Goal: Information Seeking & Learning: Learn about a topic

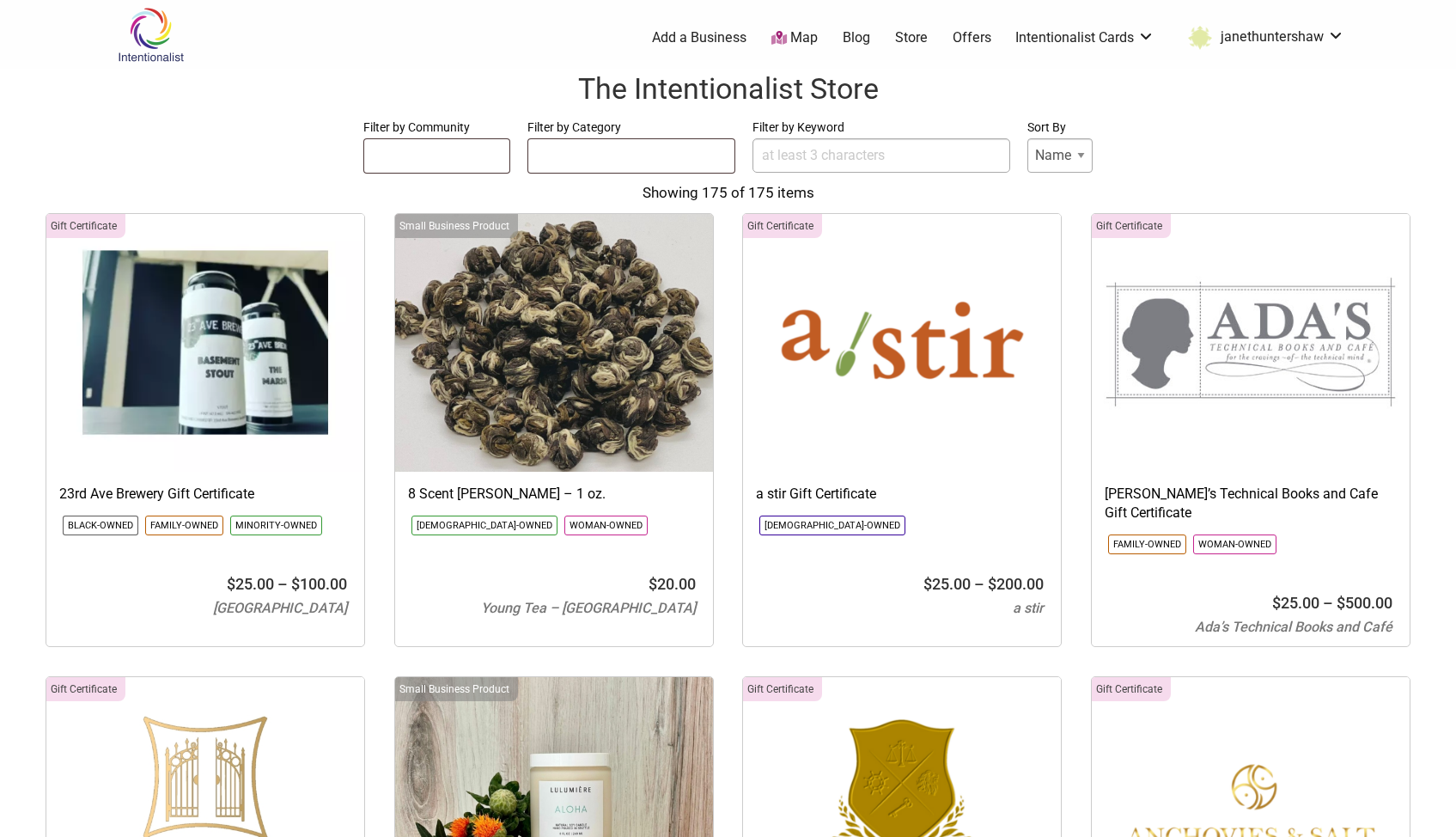
select select
click at [1078, 112] on link "Intentionalist Card" at bounding box center [1086, 114] width 111 height 19
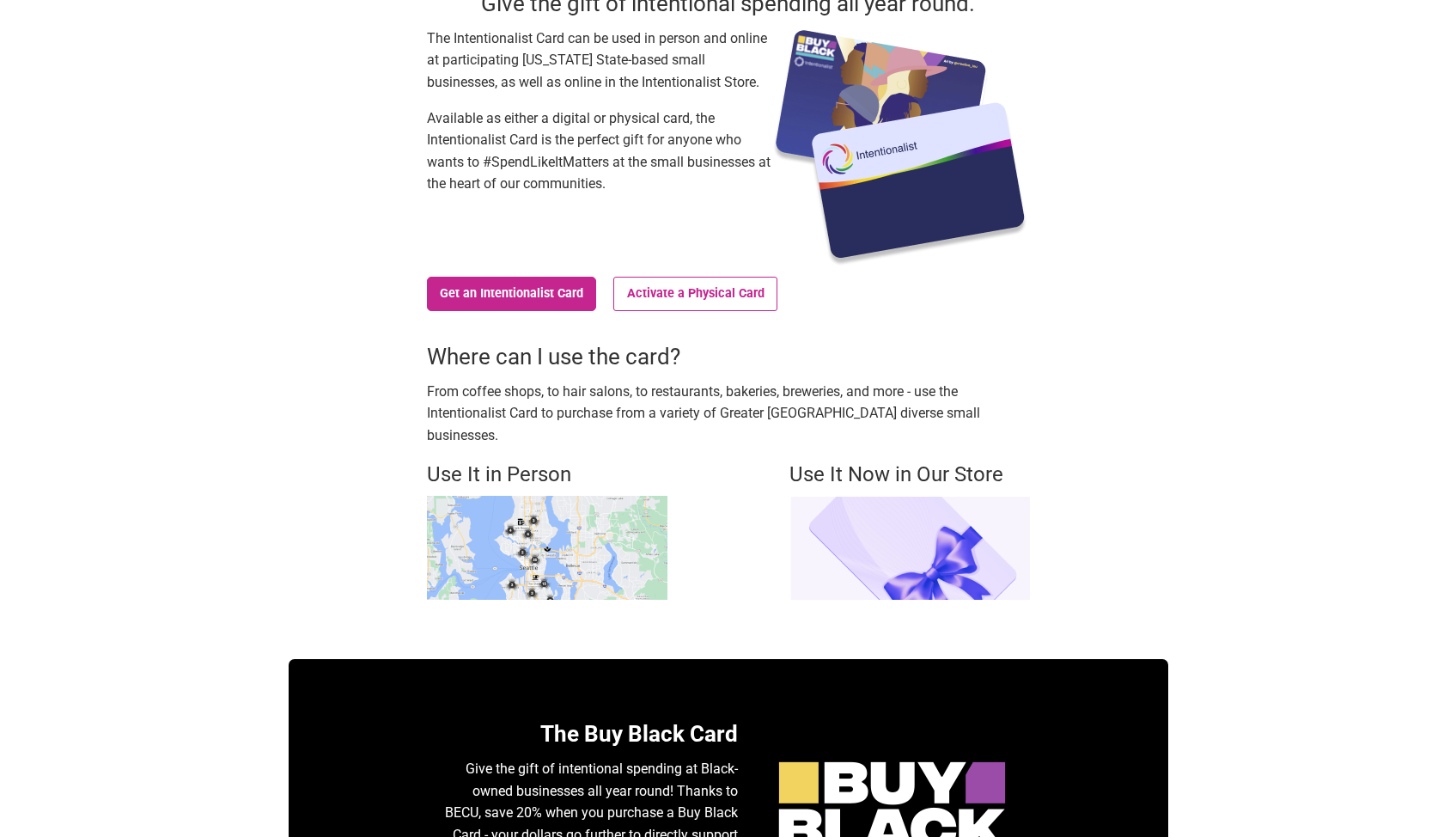
scroll to position [172, 0]
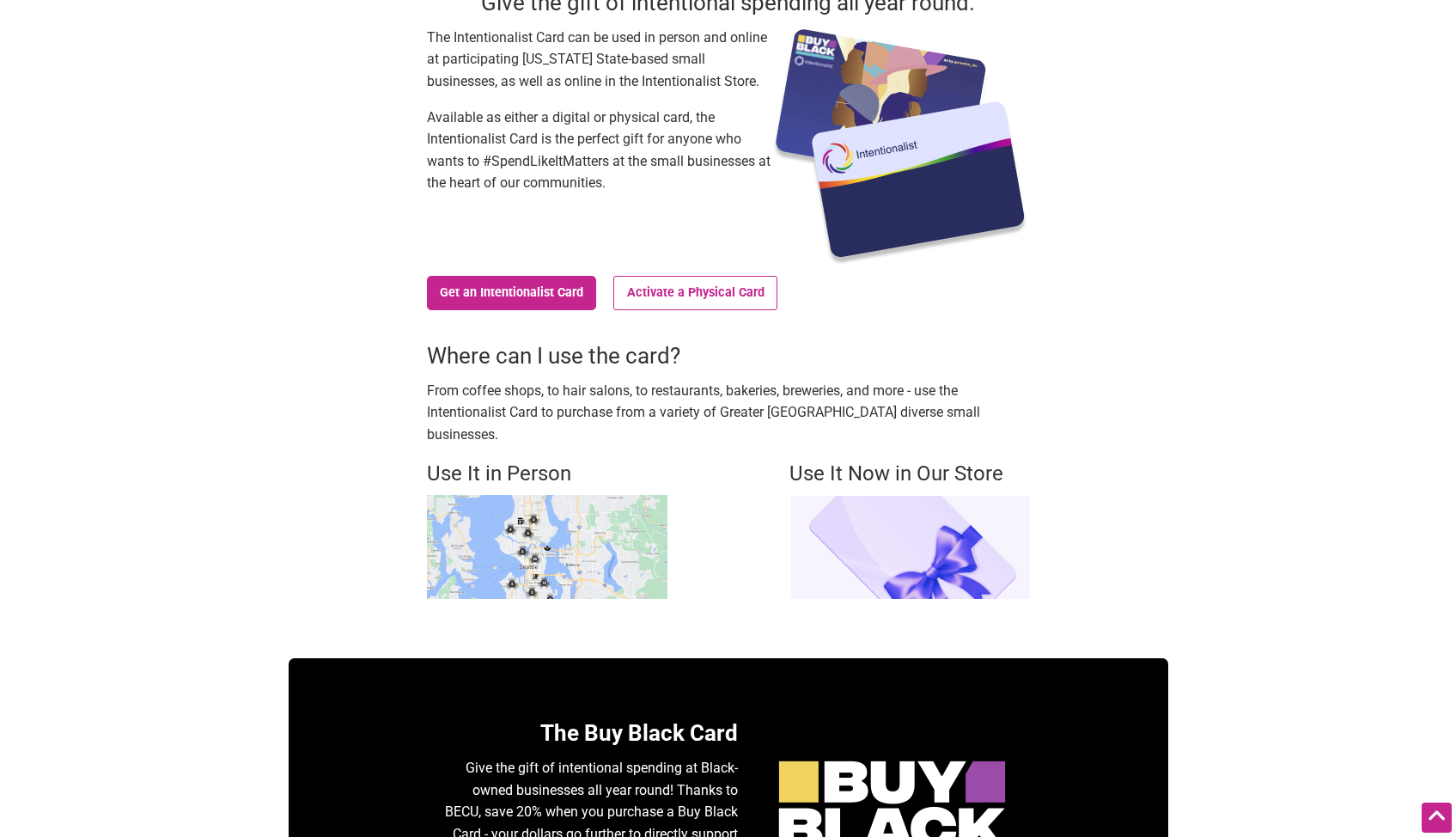
click at [560, 552] on img at bounding box center [547, 546] width 240 height 104
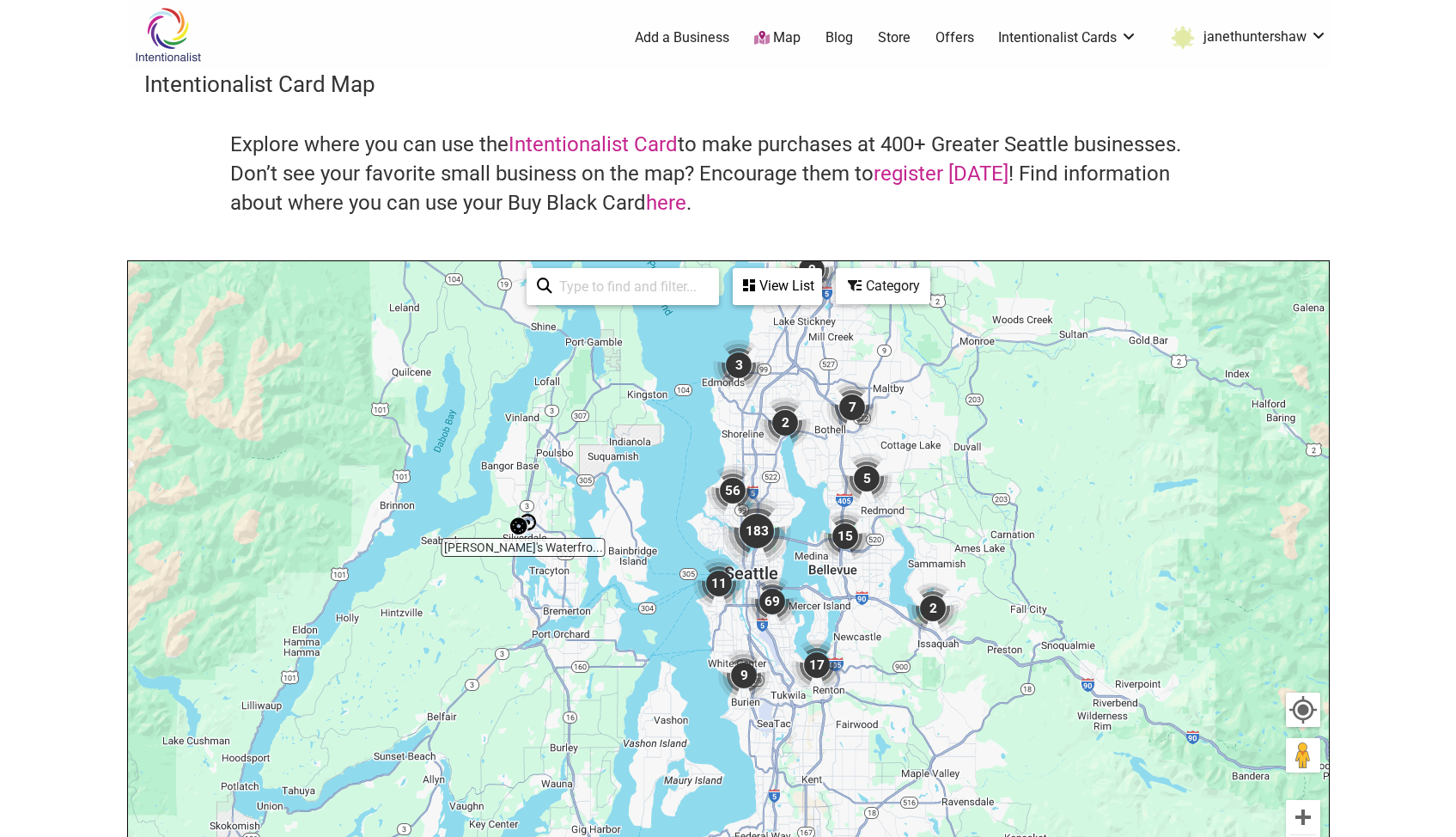
drag, startPoint x: 737, startPoint y: 698, endPoint x: 1062, endPoint y: 483, distance: 389.7
click at [1062, 483] on div "To navigate, press the arrow keys." at bounding box center [728, 596] width 1201 height 668
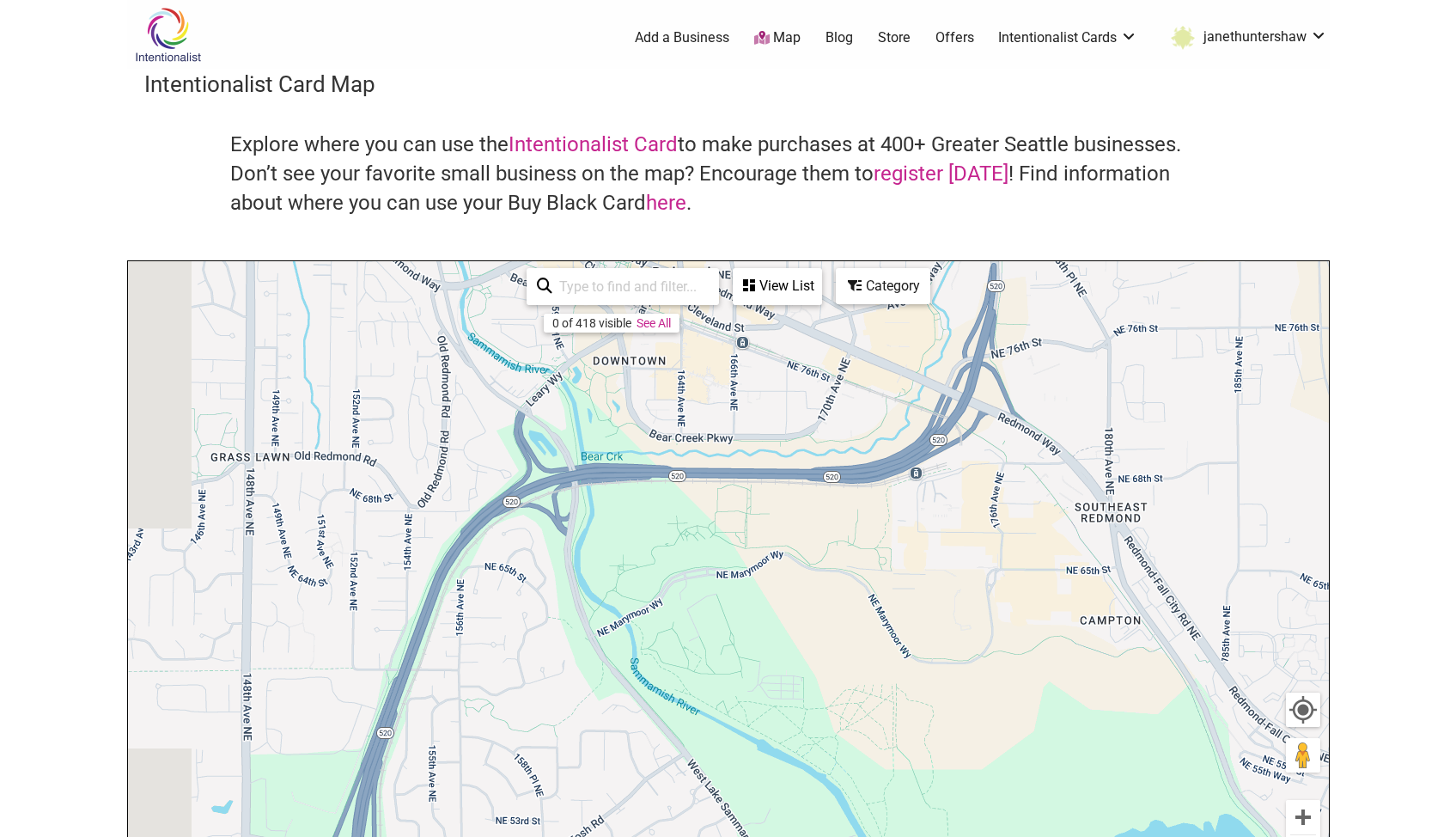
drag, startPoint x: 836, startPoint y: 440, endPoint x: 1121, endPoint y: 673, distance: 368.1
click at [1121, 673] on div "To navigate, press the arrow keys." at bounding box center [728, 596] width 1201 height 668
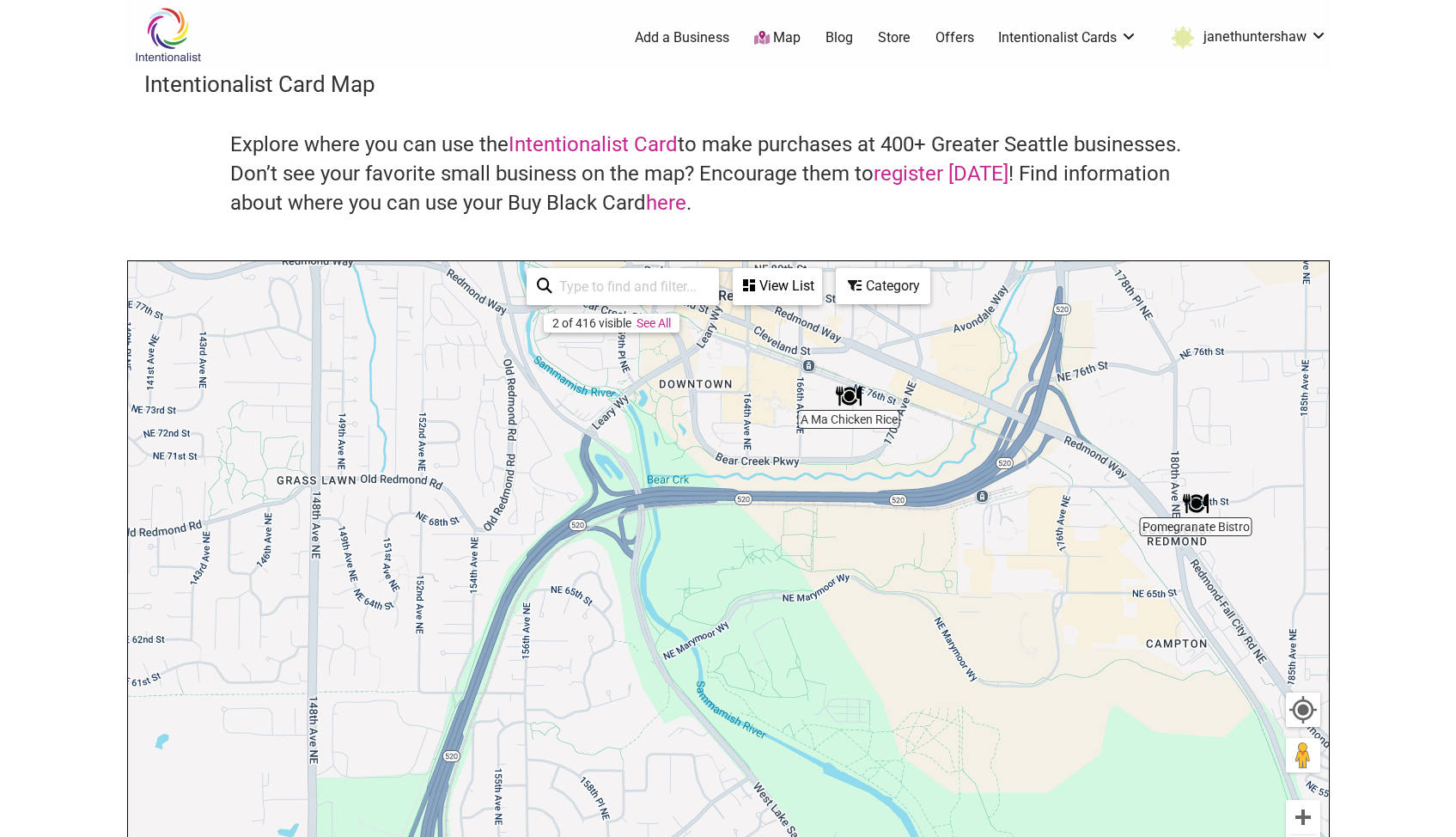
click at [866, 424] on div "To navigate, press the arrow keys." at bounding box center [728, 596] width 1201 height 668
click at [849, 398] on img "A Ma Chicken Rice" at bounding box center [849, 396] width 26 height 26
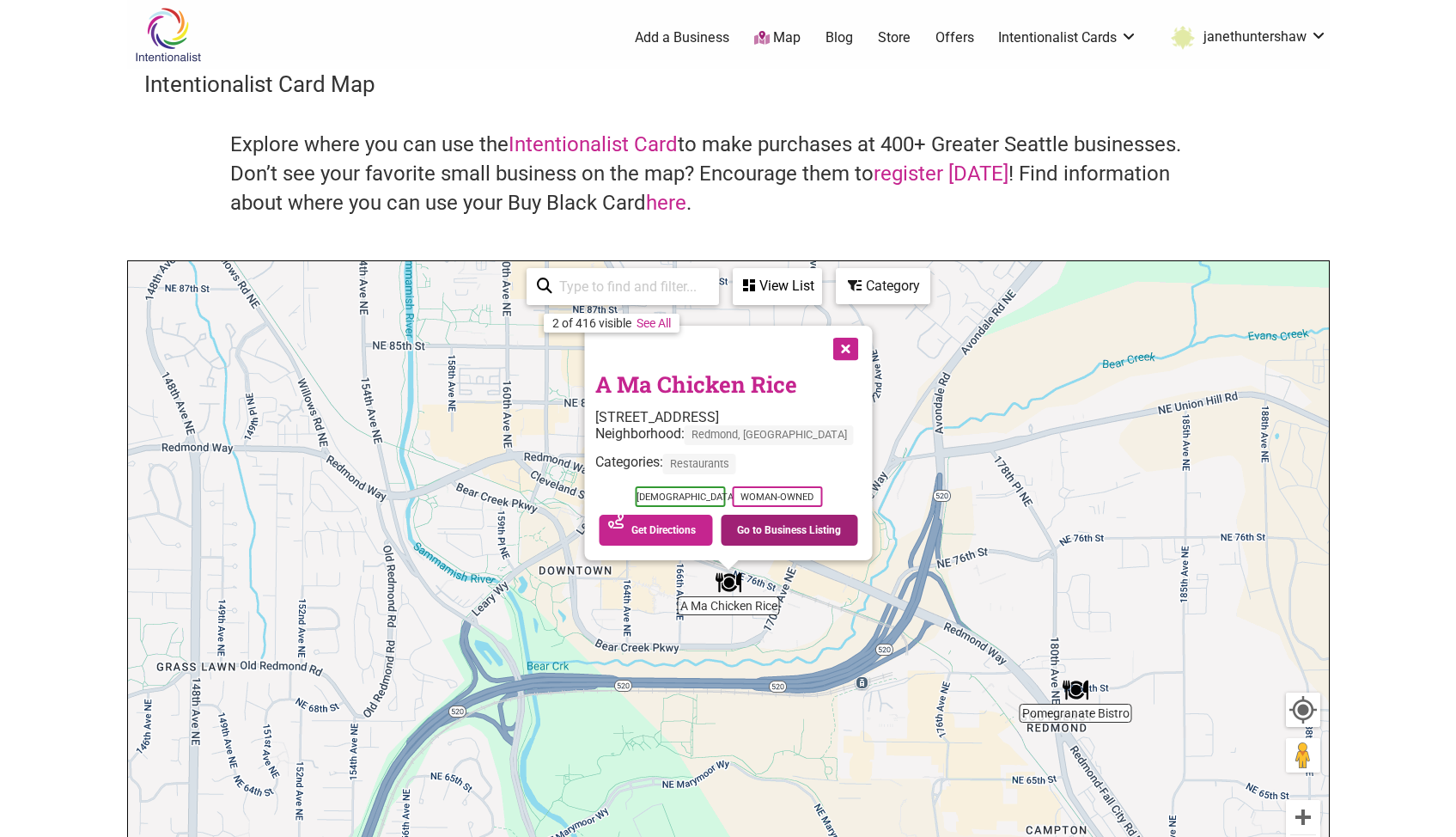
click at [820, 524] on link "Go to Business Listing" at bounding box center [789, 530] width 137 height 31
click at [851, 344] on button "Close" at bounding box center [844, 347] width 43 height 43
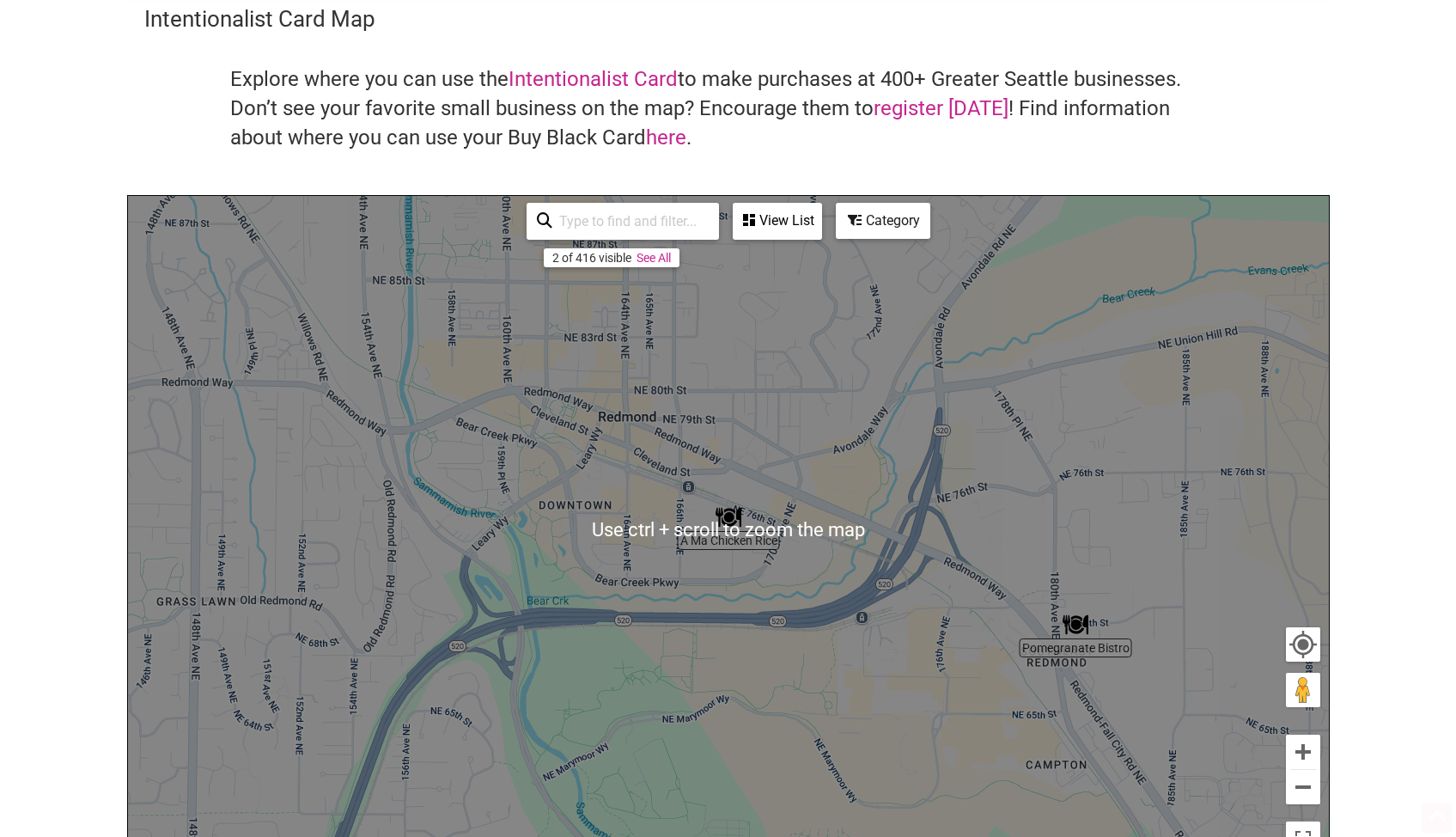
scroll to position [172, 0]
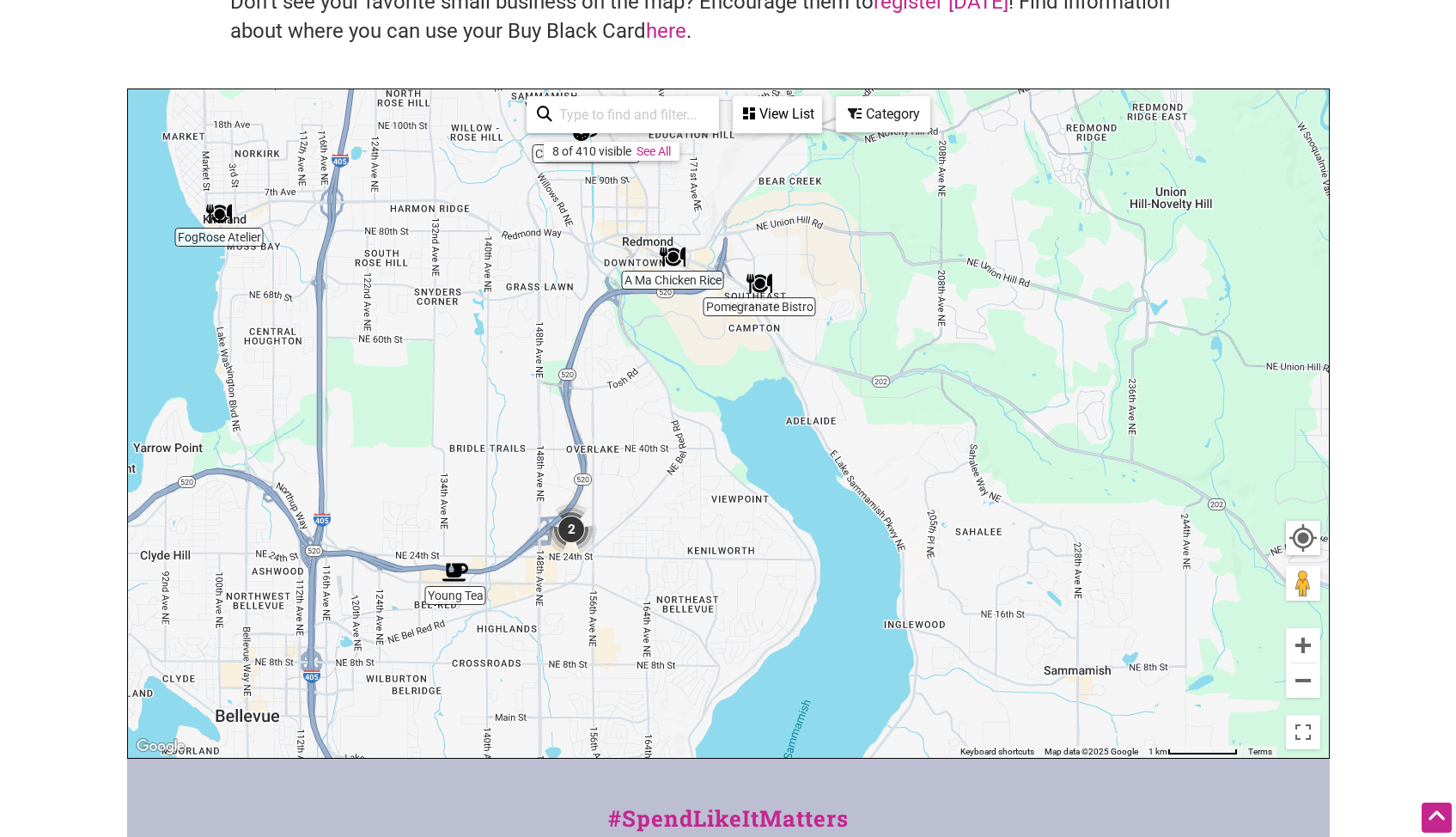
drag, startPoint x: 490, startPoint y: 494, endPoint x: 532, endPoint y: 344, distance: 155.8
click at [529, 331] on div "To navigate, press the arrow keys." at bounding box center [728, 424] width 1201 height 668
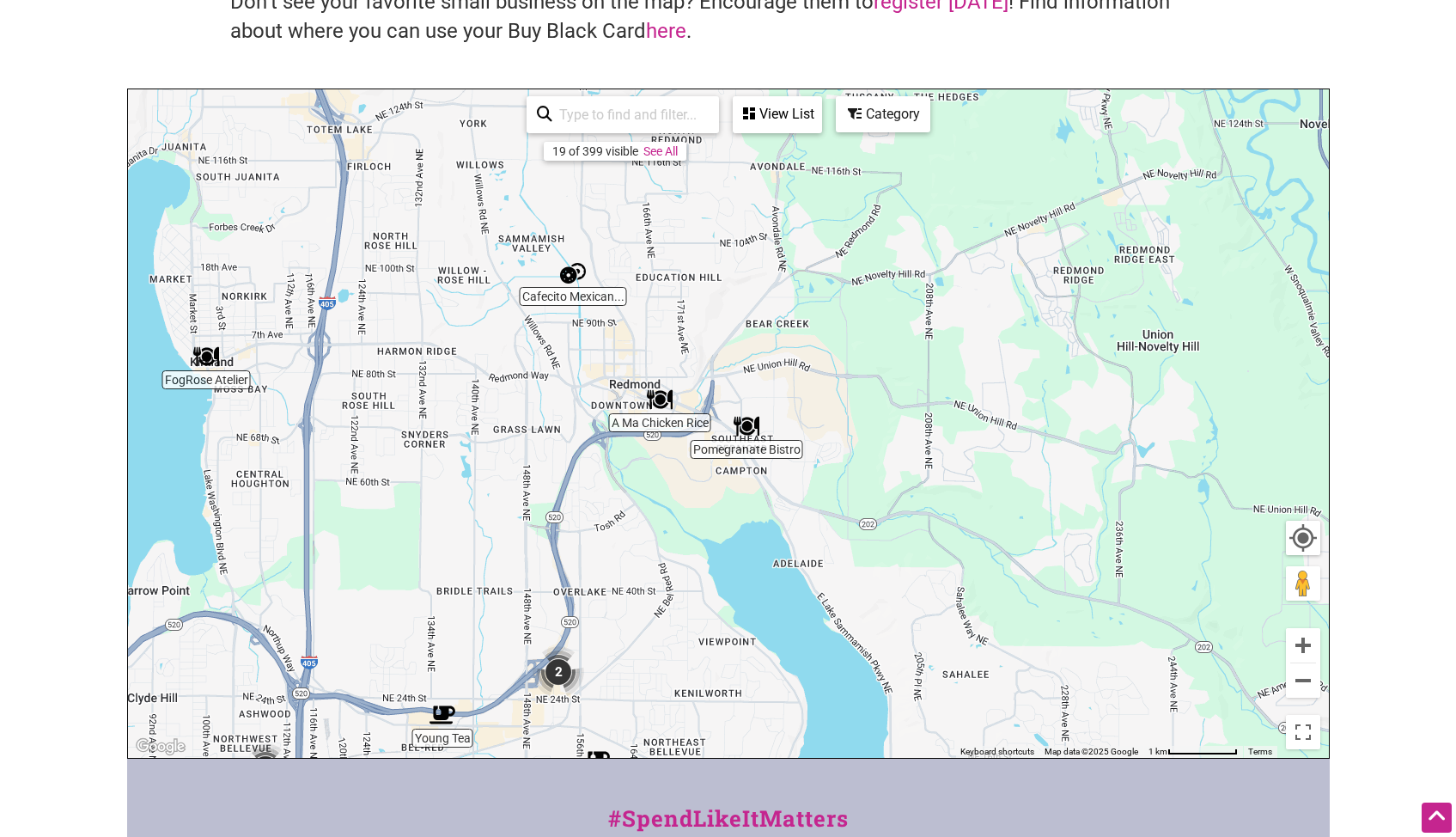
drag, startPoint x: 544, startPoint y: 304, endPoint x: 523, endPoint y: 460, distance: 157.4
click at [523, 460] on div "To navigate, press the arrow keys." at bounding box center [728, 424] width 1201 height 668
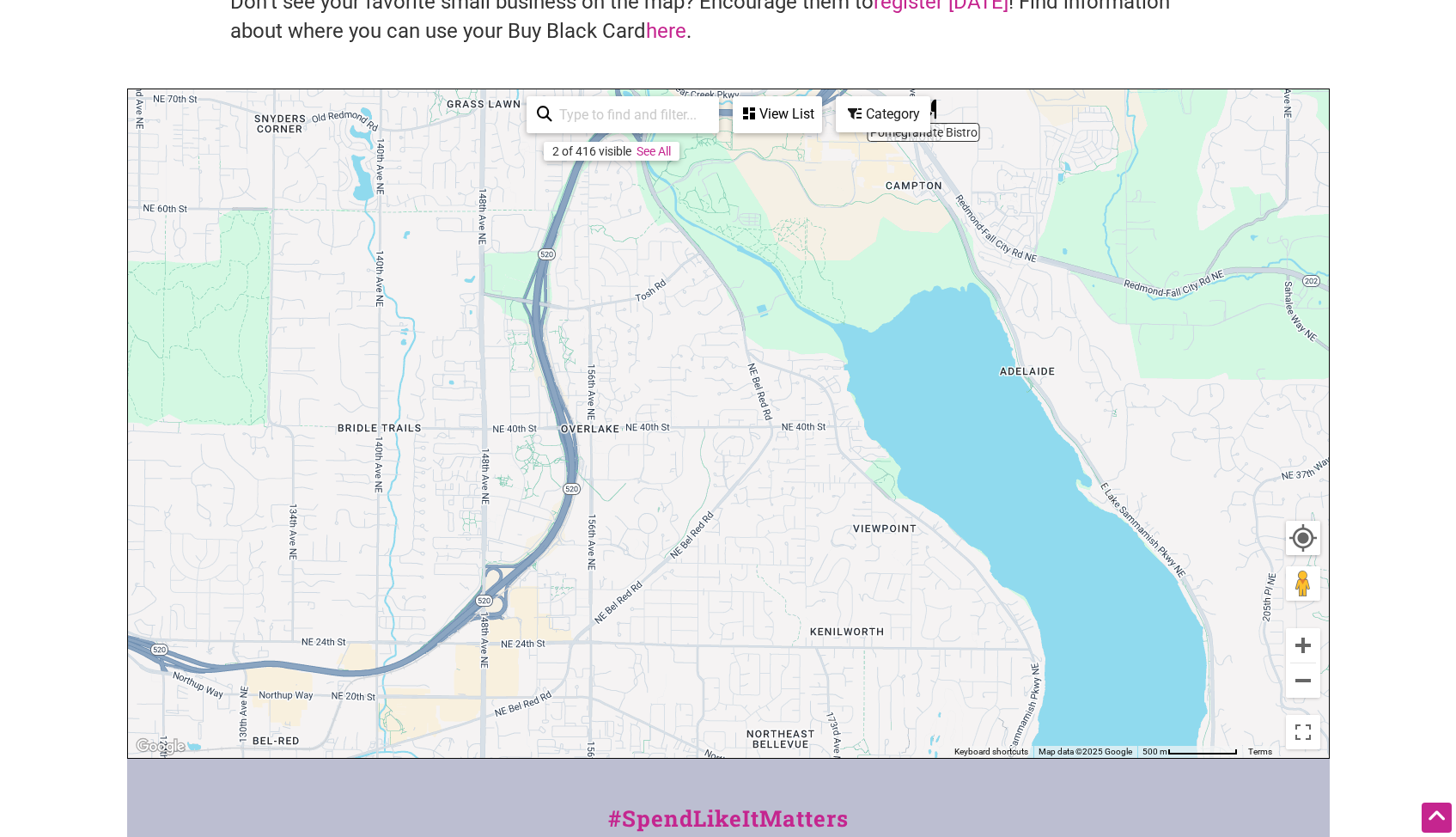
drag, startPoint x: 630, startPoint y: 587, endPoint x: 683, endPoint y: 355, distance: 238.0
click at [682, 356] on div "To navigate, press the arrow keys." at bounding box center [728, 424] width 1201 height 668
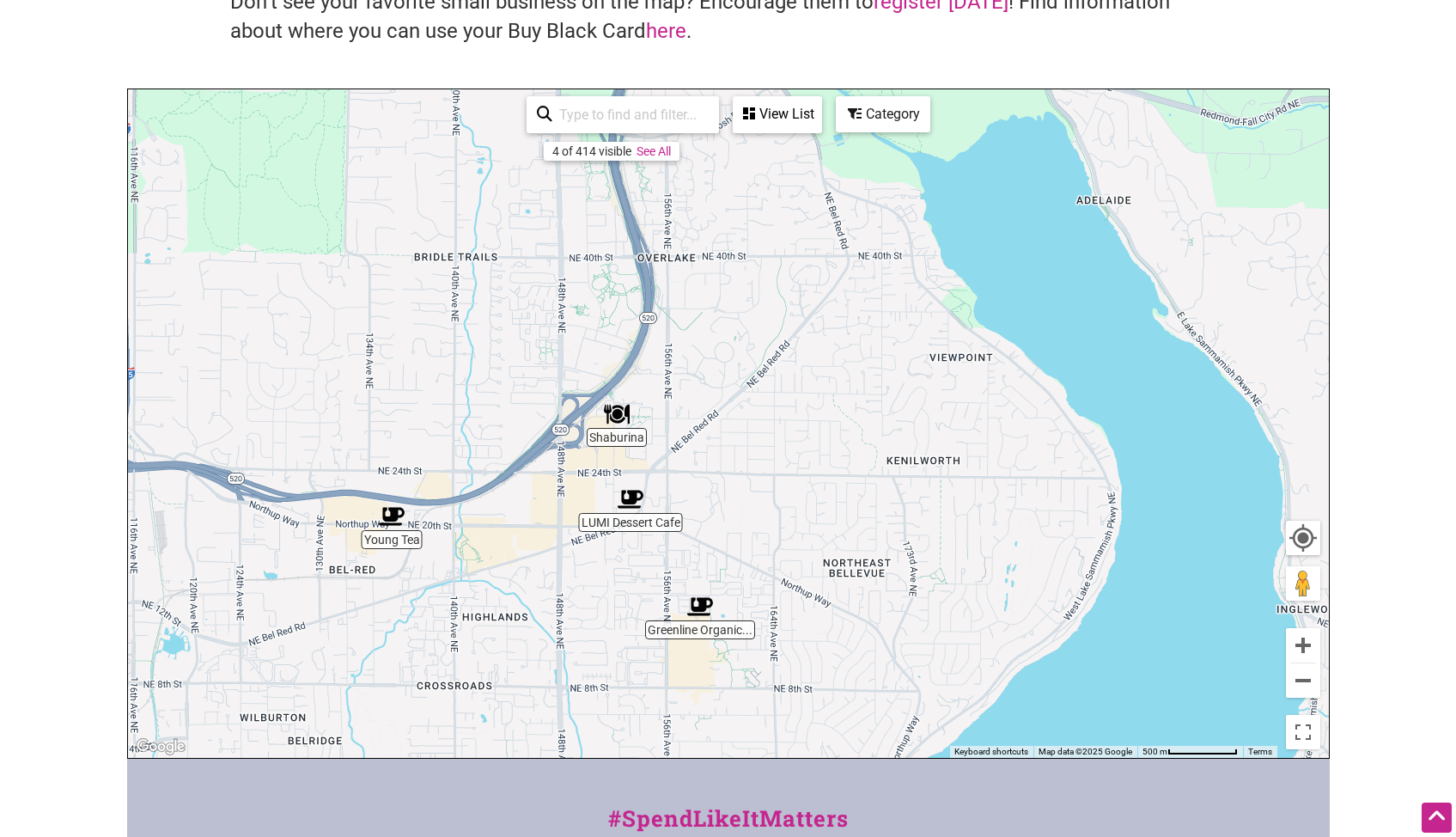
drag, startPoint x: 465, startPoint y: 649, endPoint x: 540, endPoint y: 503, distance: 164.1
click at [540, 503] on div "To navigate, press the arrow keys." at bounding box center [728, 424] width 1201 height 668
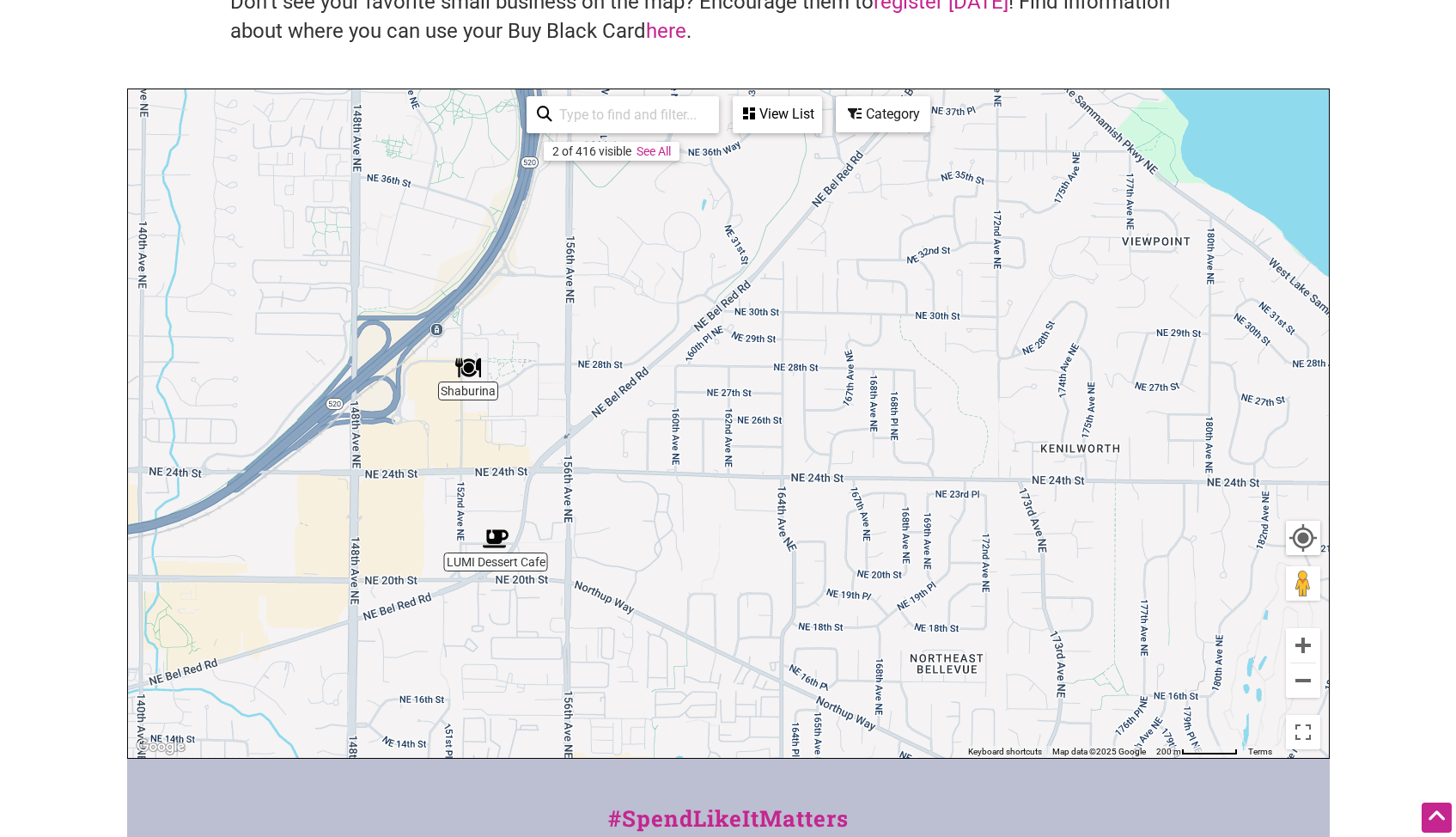
click at [470, 368] on img "Shaburina" at bounding box center [468, 367] width 26 height 26
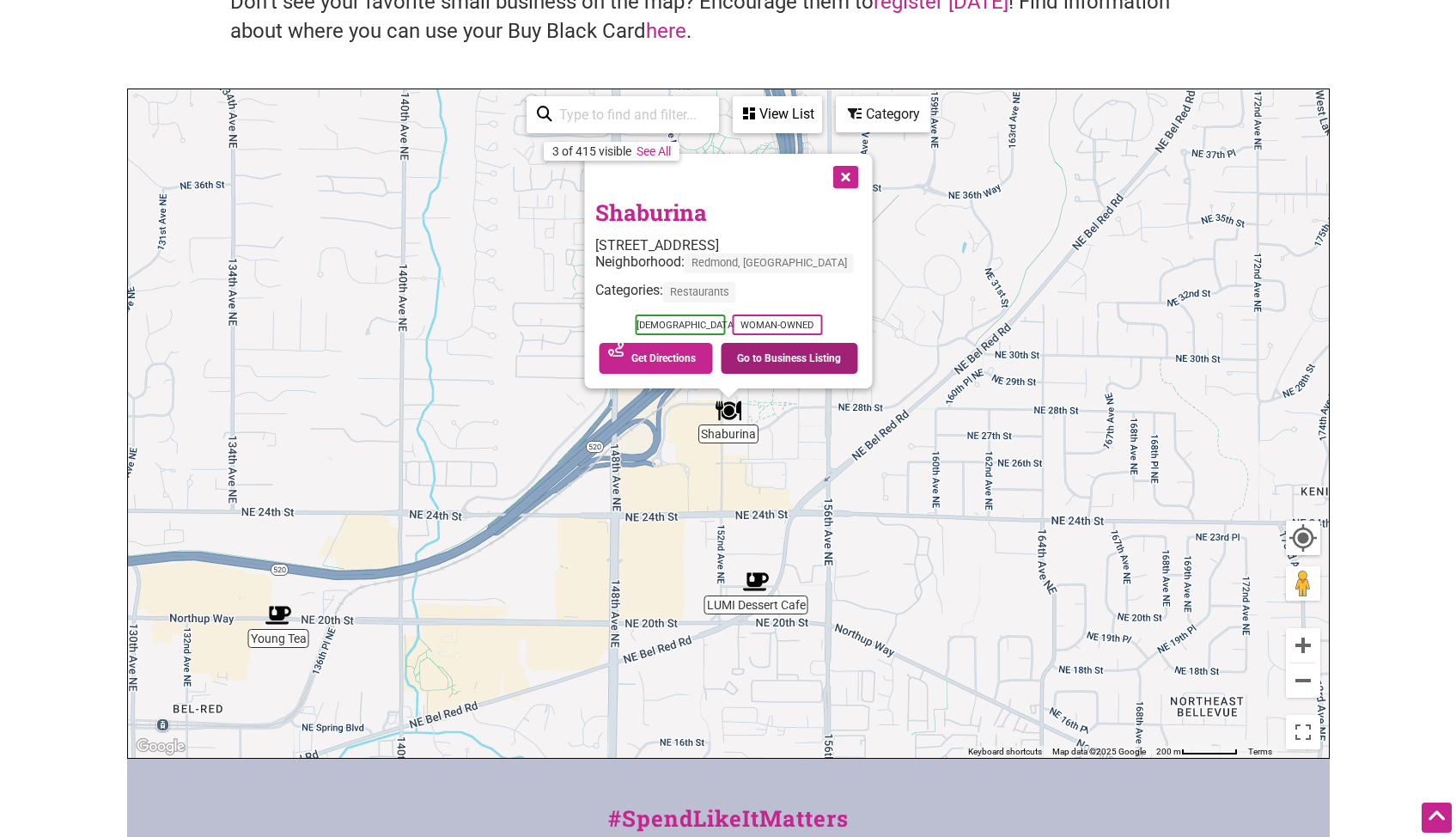
click at [818, 363] on link "Go to Business Listing" at bounding box center [789, 358] width 137 height 31
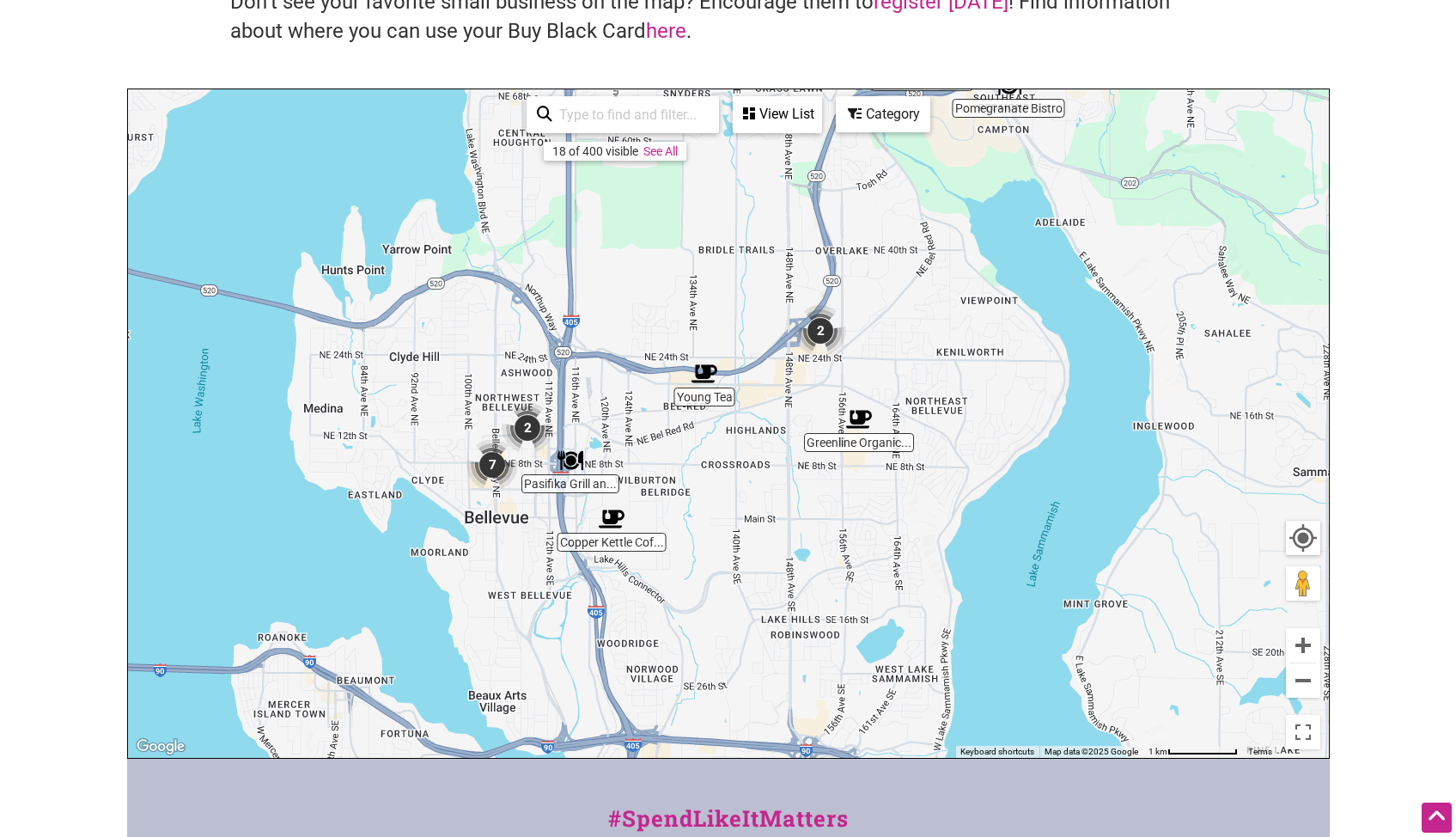
drag, startPoint x: 440, startPoint y: 472, endPoint x: 674, endPoint y: 397, distance: 245.7
click at [674, 397] on div "To navigate, press the arrow keys." at bounding box center [728, 424] width 1201 height 668
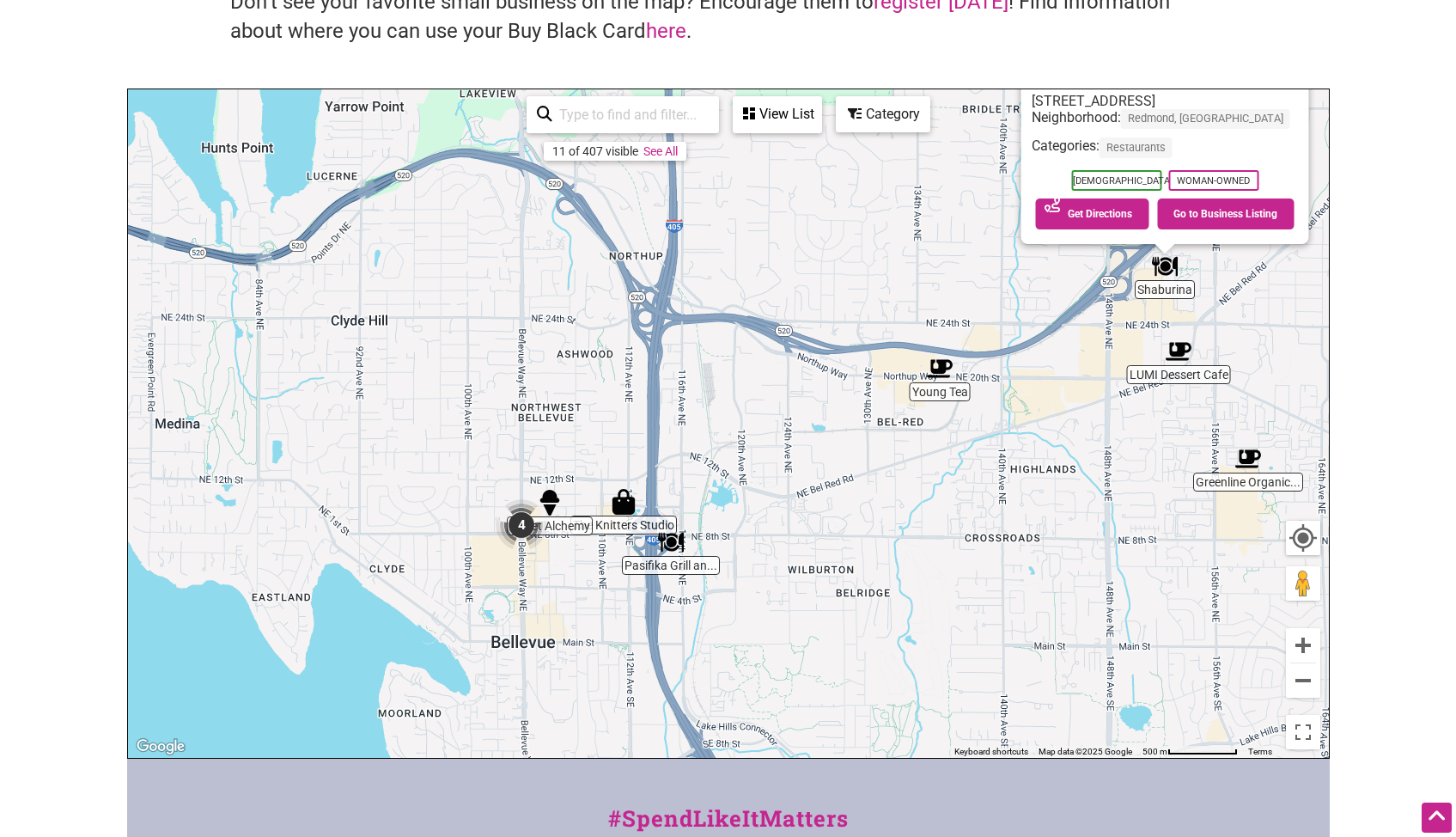
drag, startPoint x: 552, startPoint y: 490, endPoint x: 614, endPoint y: 301, distance: 198.9
click at [614, 301] on div "To navigate, press the arrow keys. Shaburina 2720 152nd Ave NE #130, Redmond, W…" at bounding box center [728, 424] width 1201 height 668
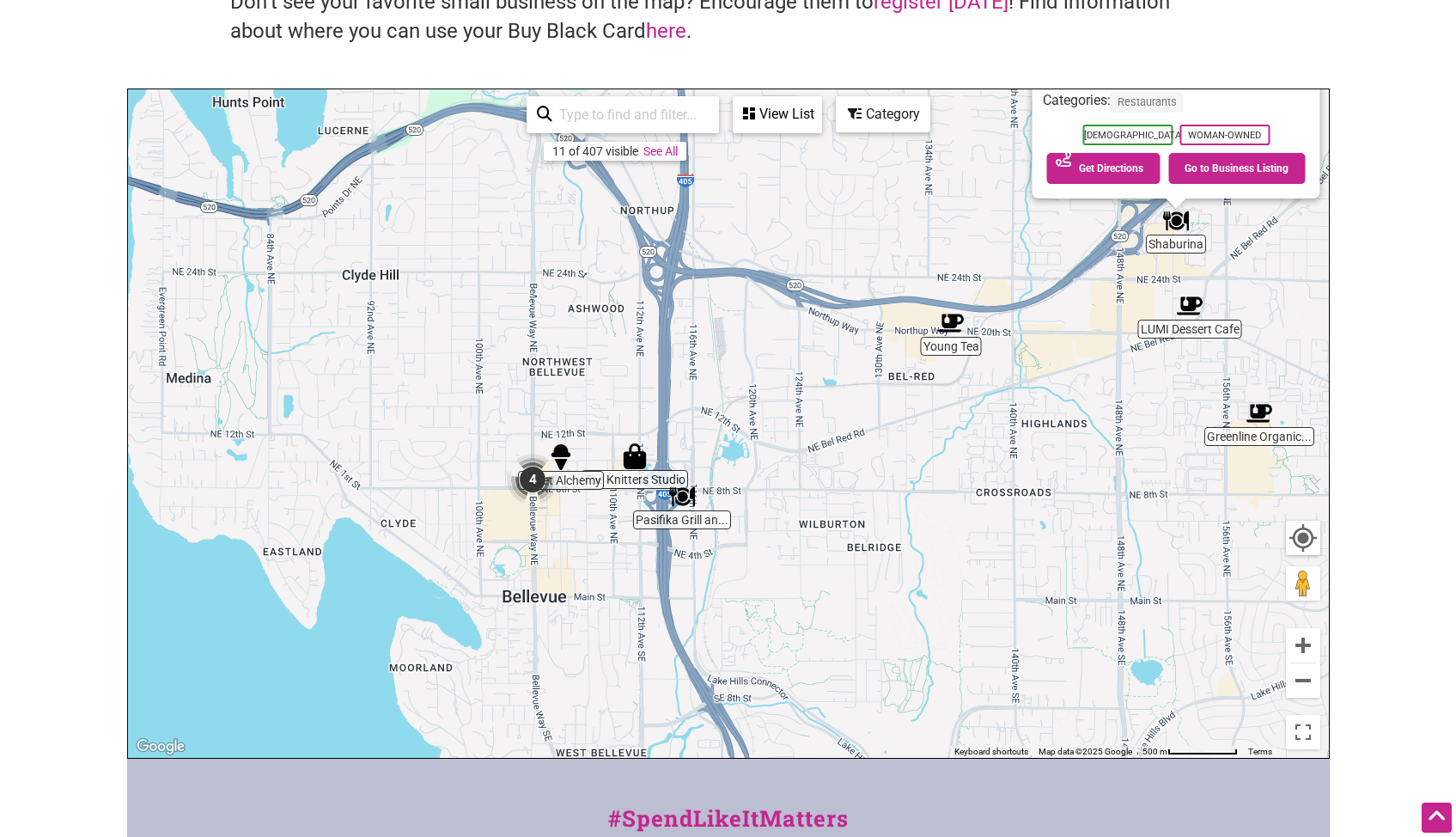
drag, startPoint x: 788, startPoint y: 463, endPoint x: 822, endPoint y: 337, distance: 130.5
click at [822, 337] on div "To navigate, press the arrow keys. Shaburina 2720 152nd Ave NE #130, Redmond, W…" at bounding box center [728, 424] width 1201 height 668
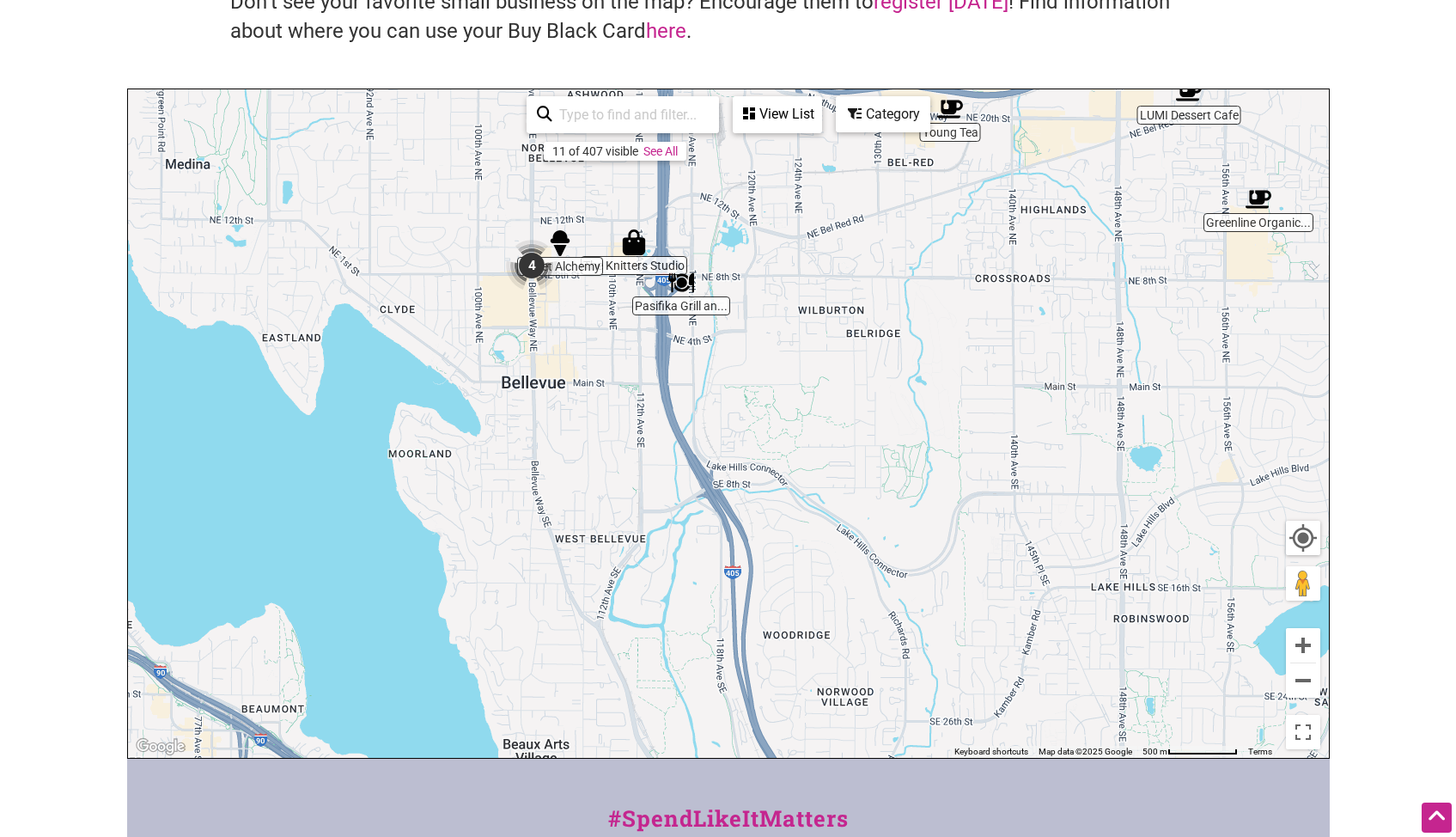
drag, startPoint x: 854, startPoint y: 634, endPoint x: 909, endPoint y: 243, distance: 394.8
click at [909, 243] on div "To navigate, press the arrow keys. Shaburina 2720 152nd Ave NE #130, Redmond, W…" at bounding box center [728, 424] width 1201 height 668
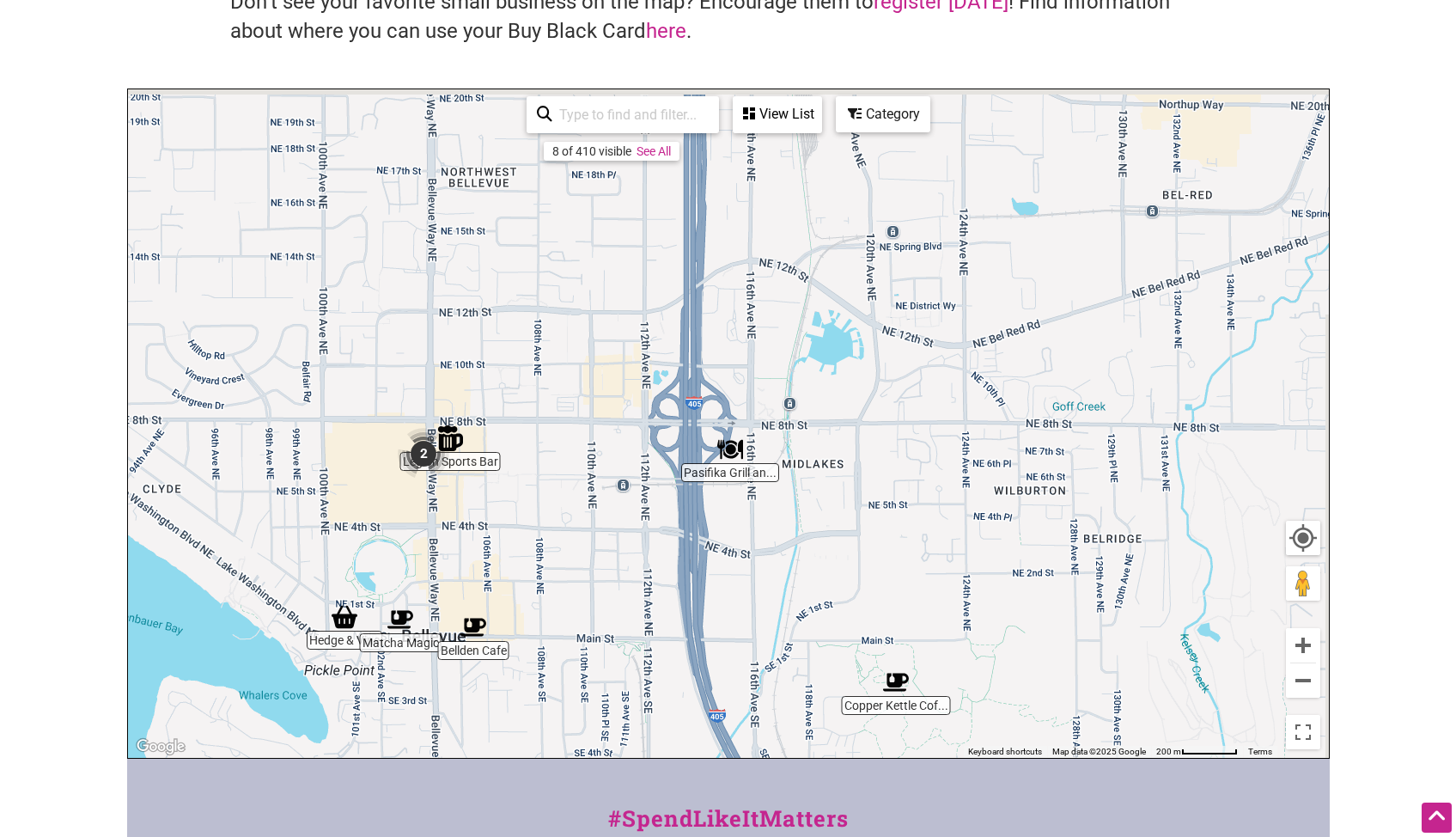
drag, startPoint x: 1082, startPoint y: 185, endPoint x: 988, endPoint y: 545, distance: 372.1
click at [988, 545] on div "To navigate, press the arrow keys." at bounding box center [728, 424] width 1201 height 668
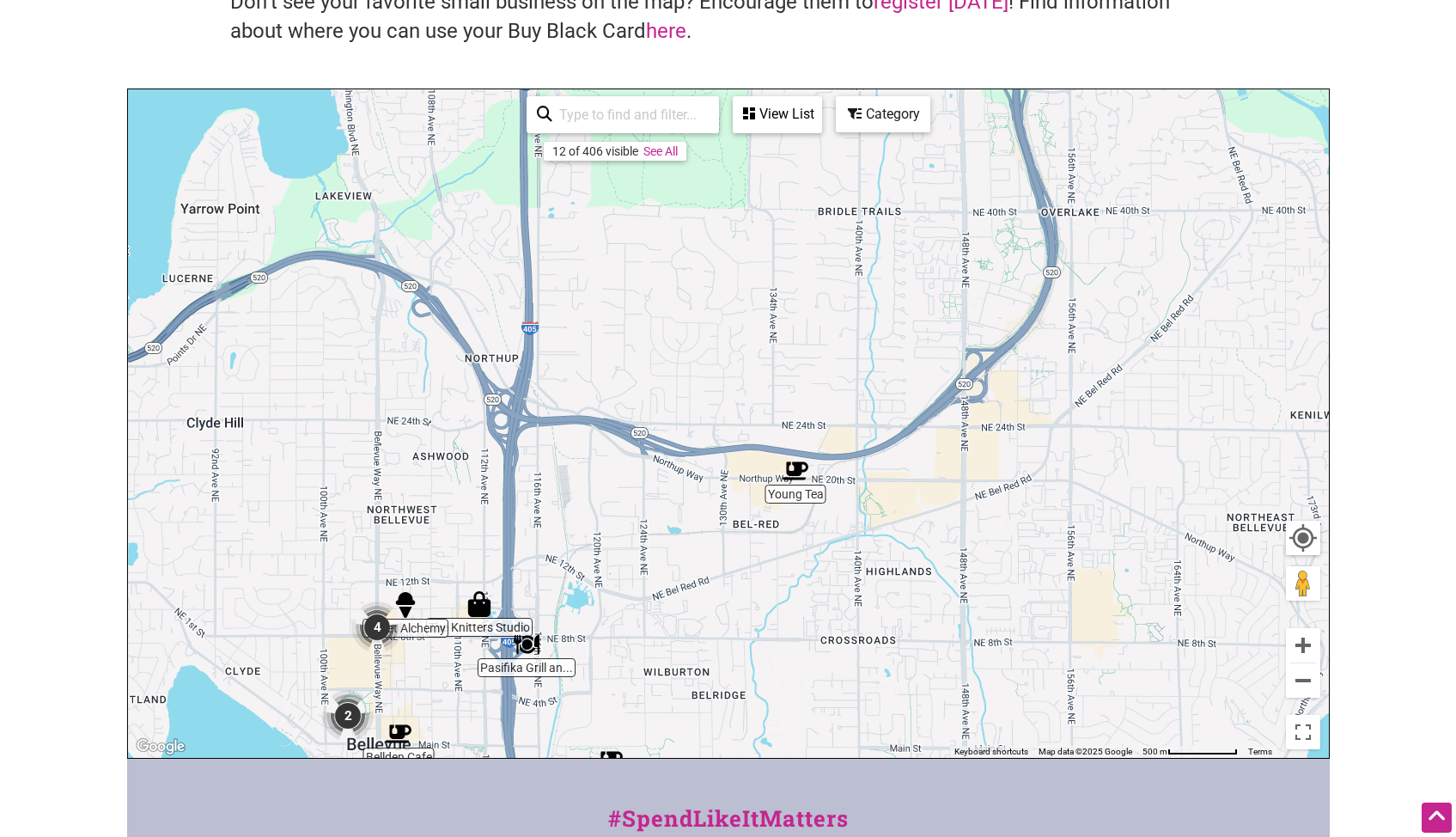
drag, startPoint x: 1120, startPoint y: 330, endPoint x: 764, endPoint y: 552, distance: 419.5
click at [764, 552] on div "To navigate, press the arrow keys." at bounding box center [728, 424] width 1201 height 668
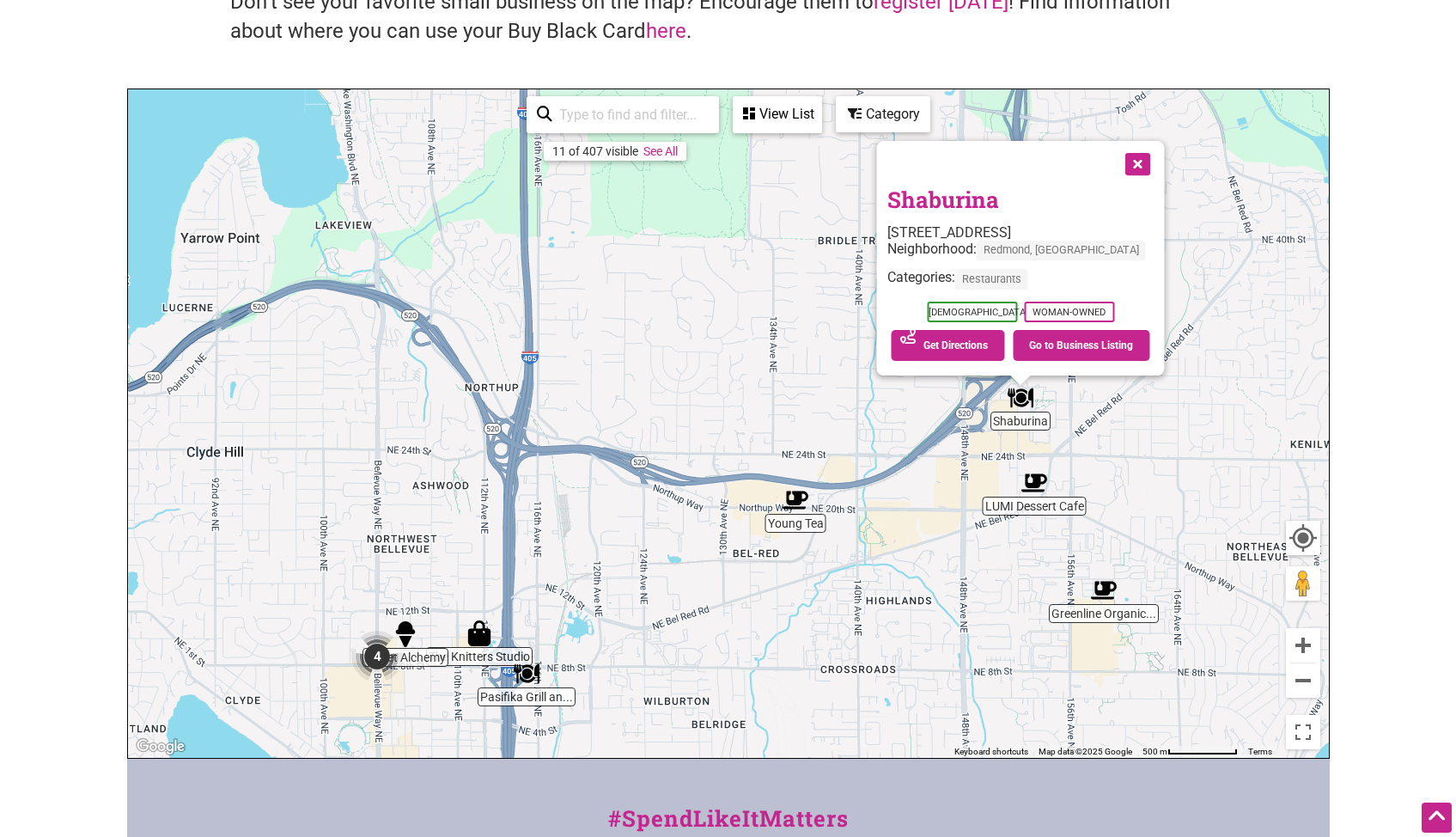
click at [1148, 160] on button "Close" at bounding box center [1136, 162] width 43 height 43
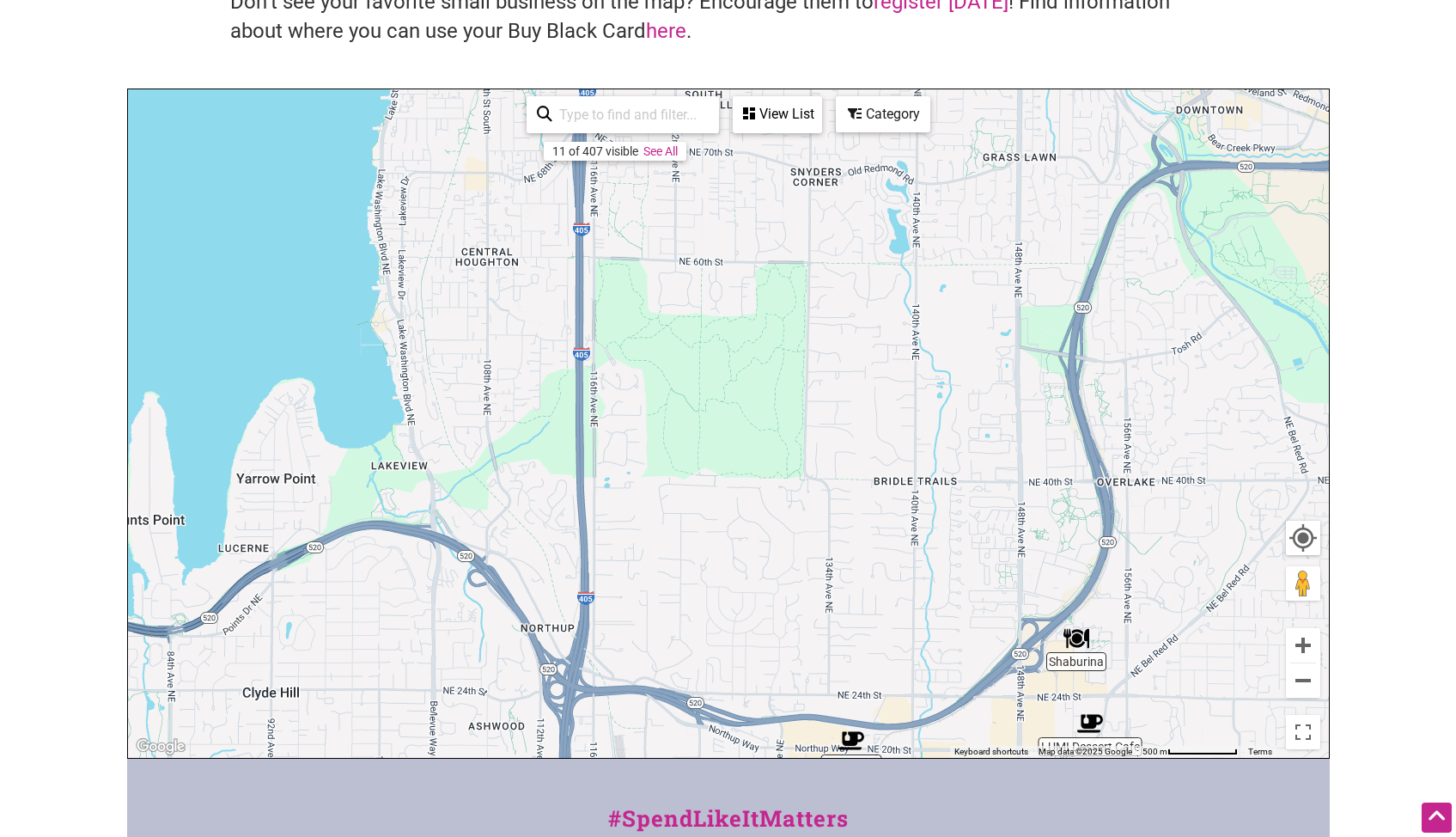
drag, startPoint x: 1064, startPoint y: 263, endPoint x: 1124, endPoint y: 514, distance: 258.1
click at [1124, 514] on div "To navigate, press the arrow keys." at bounding box center [728, 424] width 1201 height 668
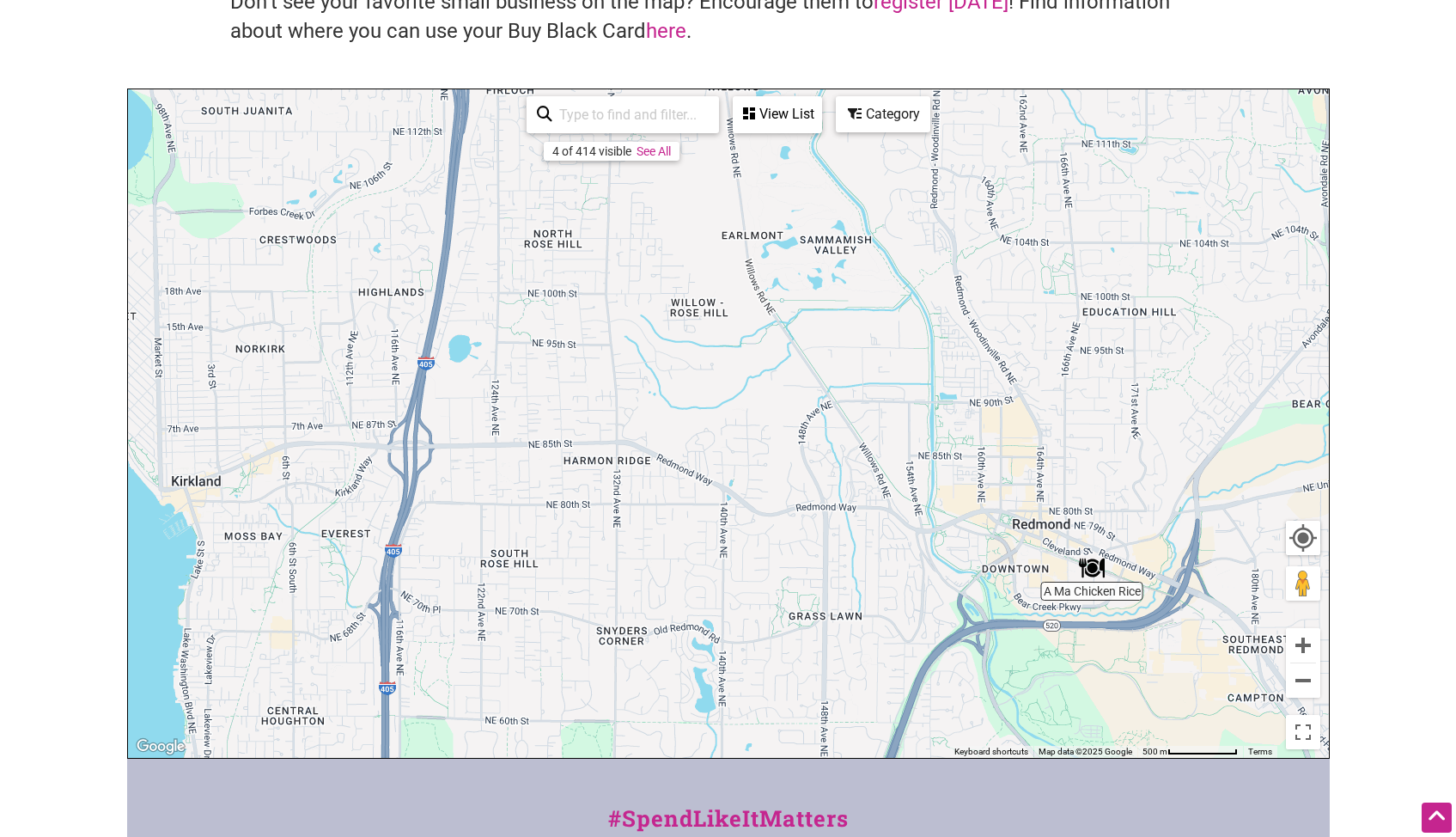
drag, startPoint x: 1004, startPoint y: 218, endPoint x: 805, endPoint y: 678, distance: 501.2
click at [805, 678] on div "To navigate, press the arrow keys." at bounding box center [728, 424] width 1201 height 668
click at [914, 317] on img "Cafecito Mexican Bakery" at bounding box center [919, 315] width 26 height 26
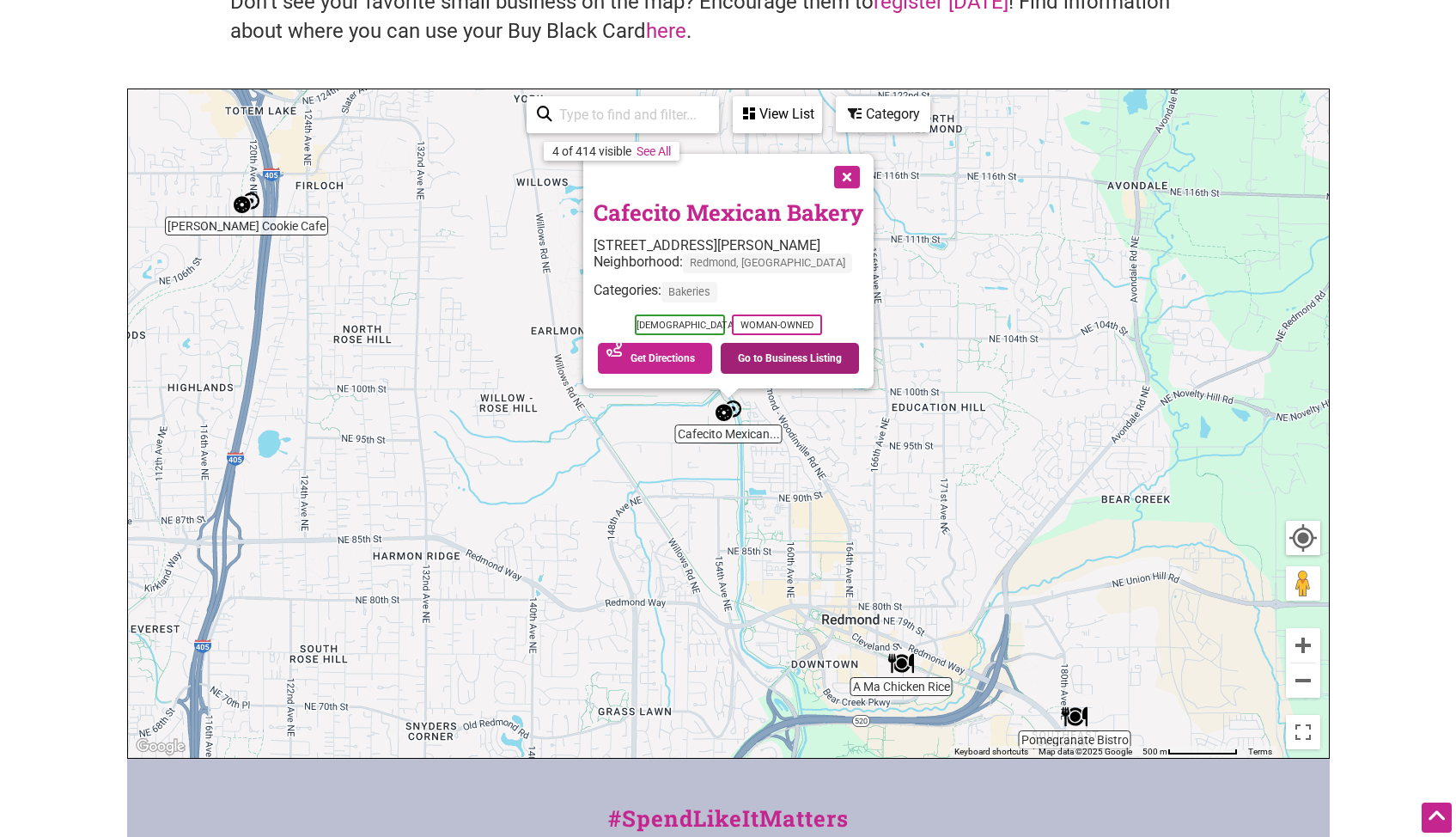
click at [789, 360] on link "Go to Business Listing" at bounding box center [790, 358] width 138 height 31
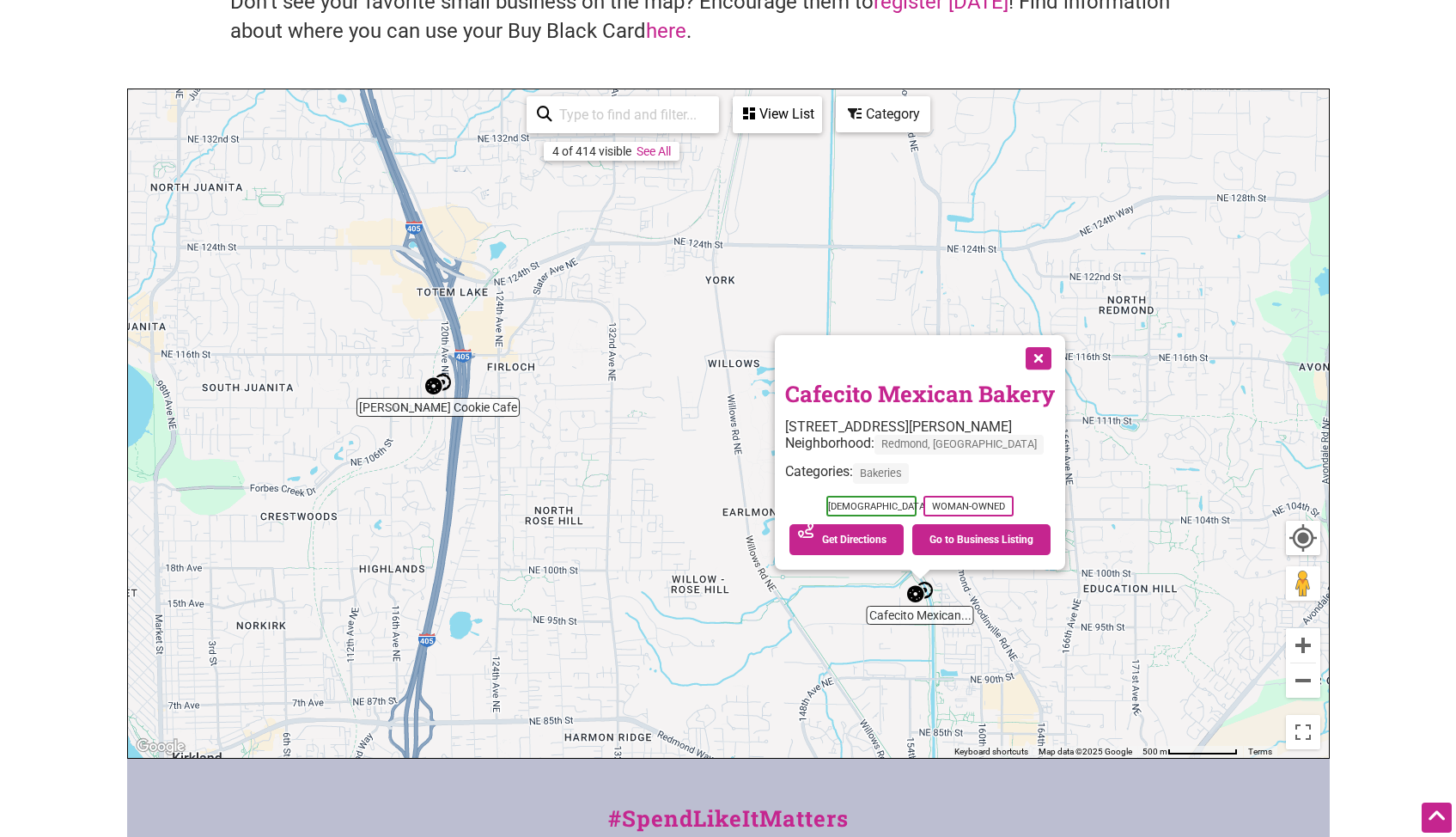
drag, startPoint x: 1019, startPoint y: 203, endPoint x: 1215, endPoint y: 387, distance: 268.8
click at [1215, 387] on div "To navigate, press the arrow keys. Cafecito Mexican Bakery 15364 NE 96th Pl, Re…" at bounding box center [728, 424] width 1201 height 668
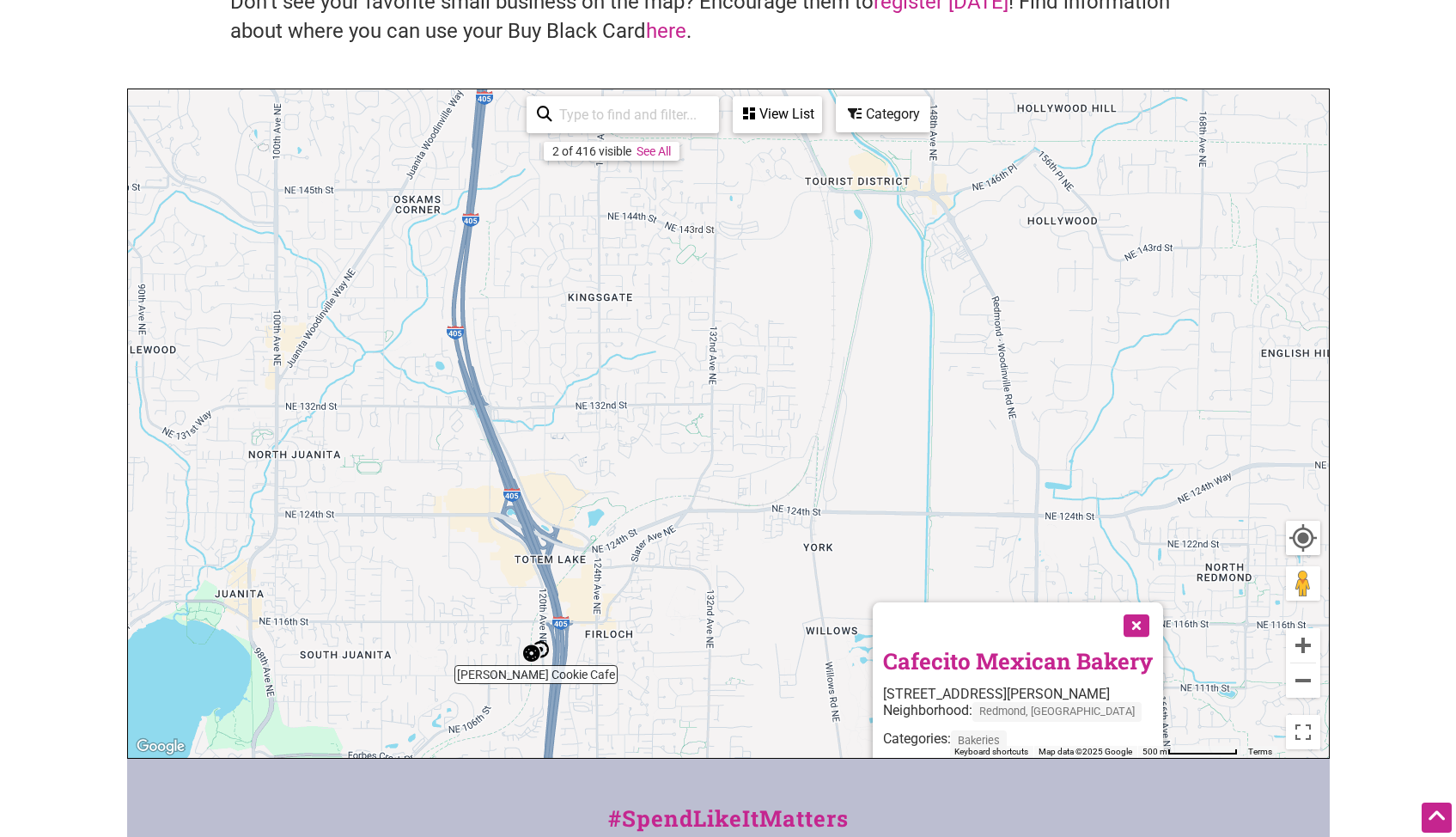
drag, startPoint x: 880, startPoint y: 212, endPoint x: 983, endPoint y: 475, distance: 282.4
click at [981, 481] on div "To navigate, press the arrow keys. Cafecito Mexican Bakery 15364 NE 96th Pl, Re…" at bounding box center [728, 424] width 1201 height 668
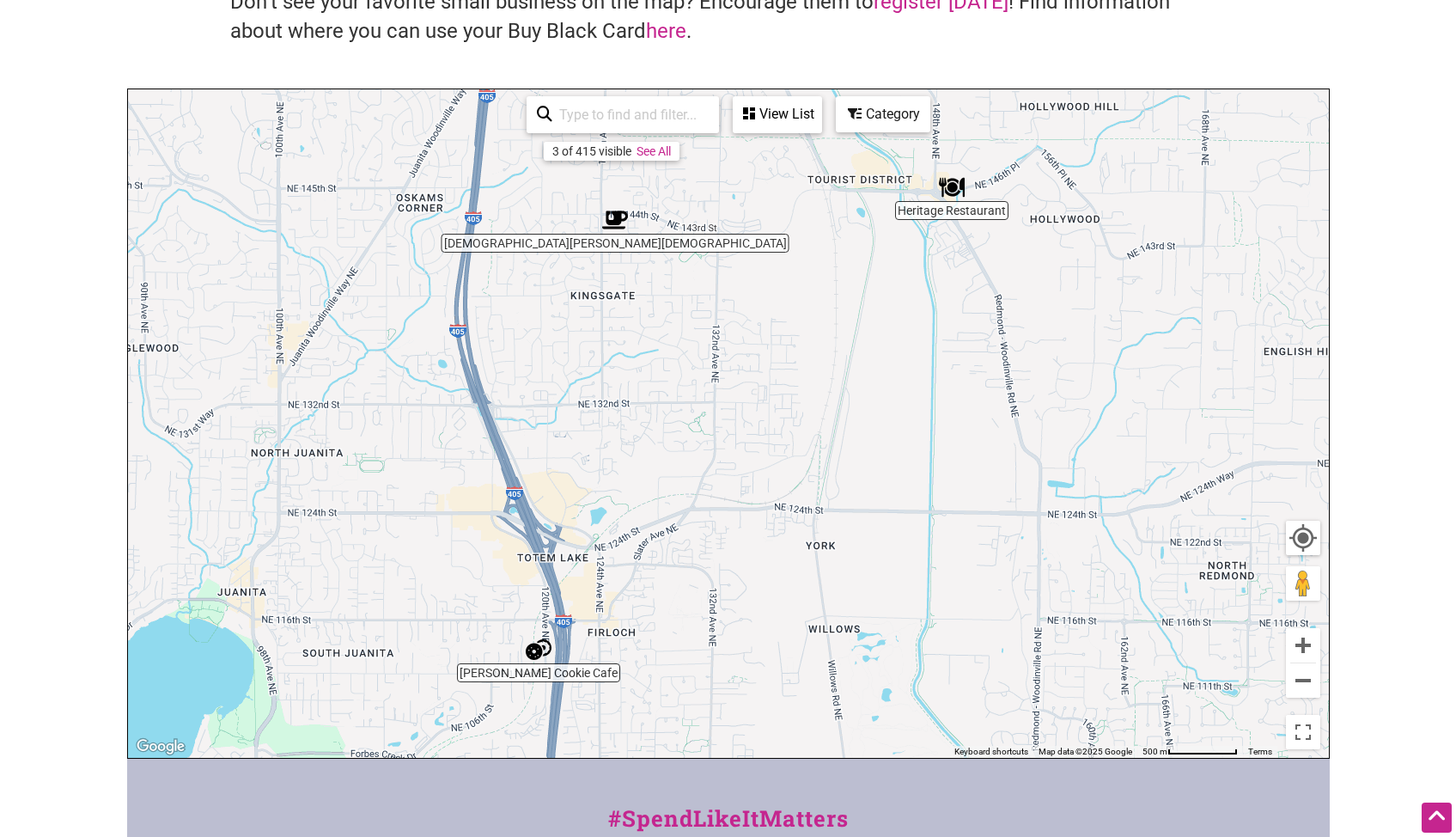
click at [951, 186] on img "Heritage Restaurant" at bounding box center [952, 187] width 26 height 26
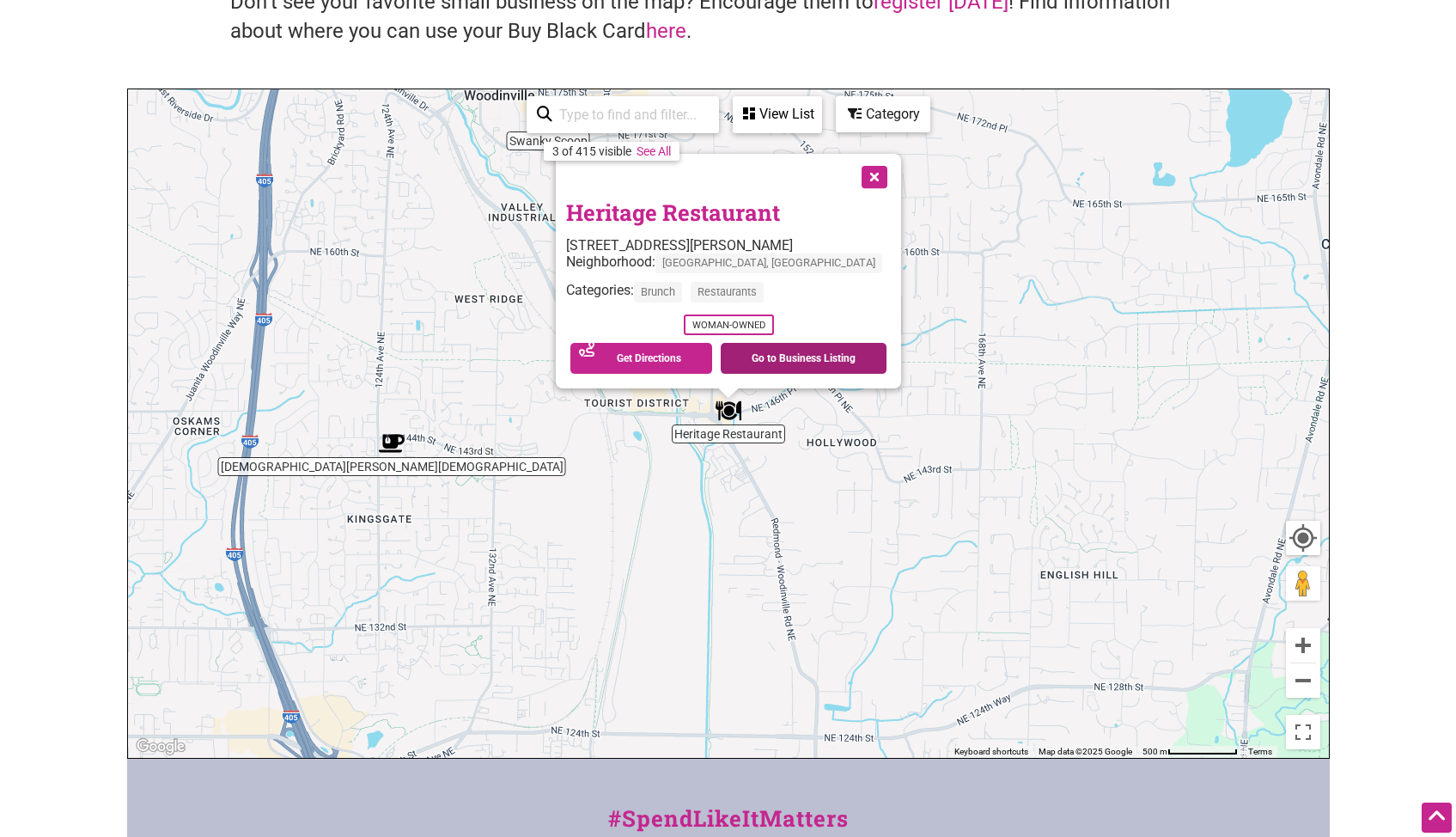
click at [852, 353] on link "Go to Business Listing" at bounding box center [804, 358] width 166 height 31
click at [894, 171] on button "Close" at bounding box center [873, 175] width 43 height 43
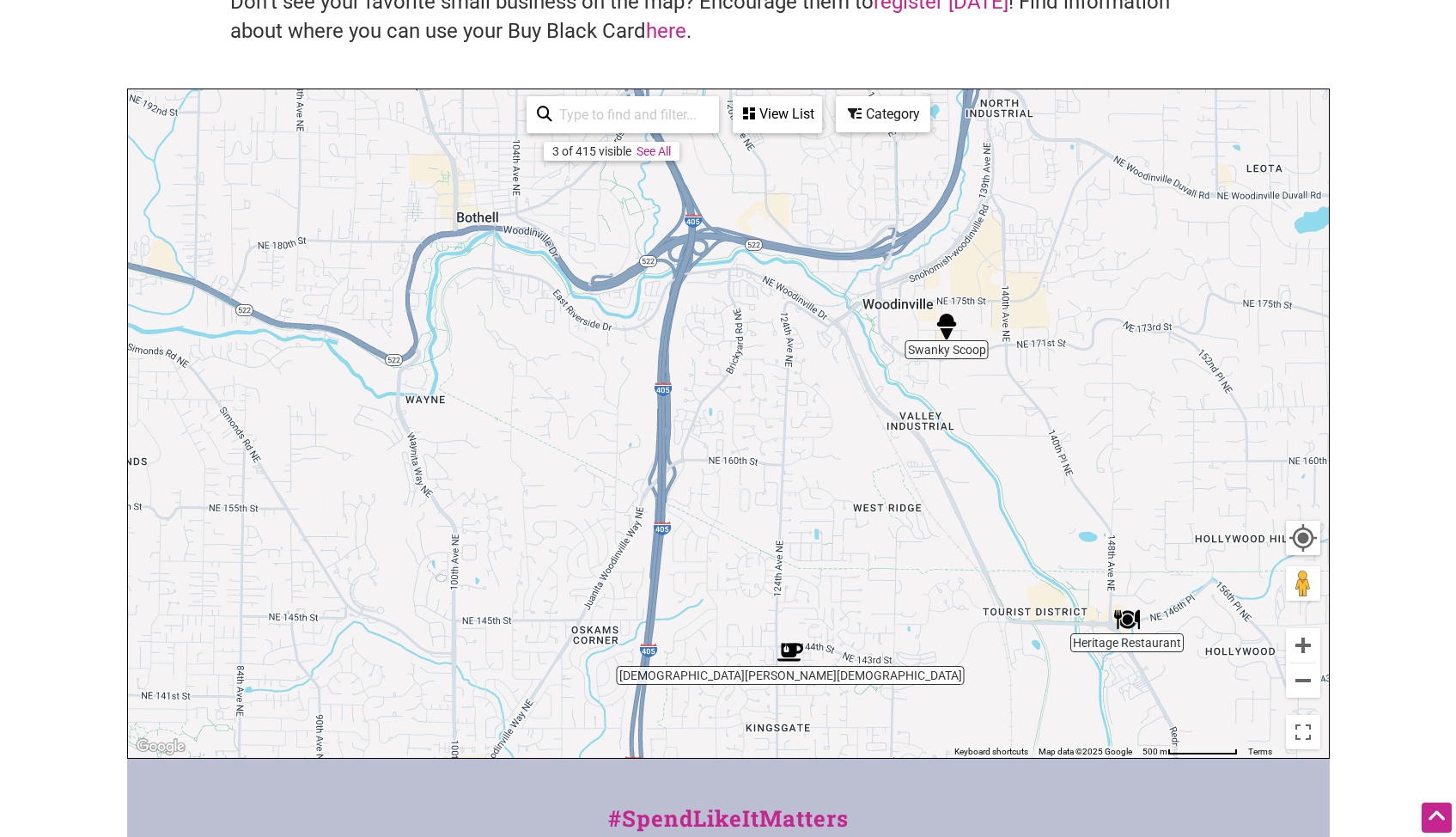
drag, startPoint x: 541, startPoint y: 320, endPoint x: 944, endPoint y: 529, distance: 454.0
click at [944, 529] on div "To navigate, press the arrow keys." at bounding box center [728, 424] width 1201 height 668
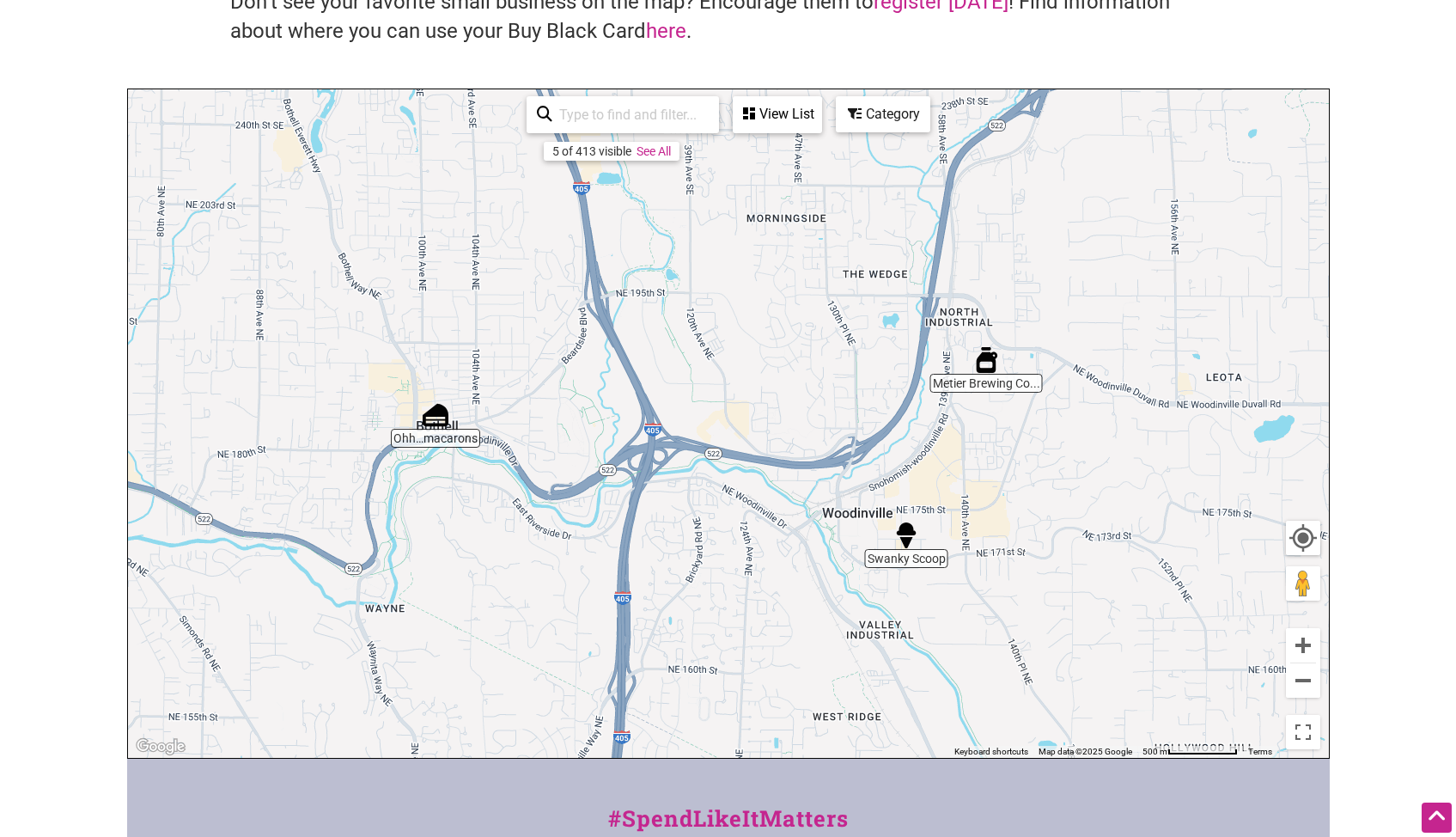
drag, startPoint x: 887, startPoint y: 222, endPoint x: 846, endPoint y: 419, distance: 201.2
click at [846, 419] on div "To navigate, press the arrow keys." at bounding box center [728, 424] width 1201 height 668
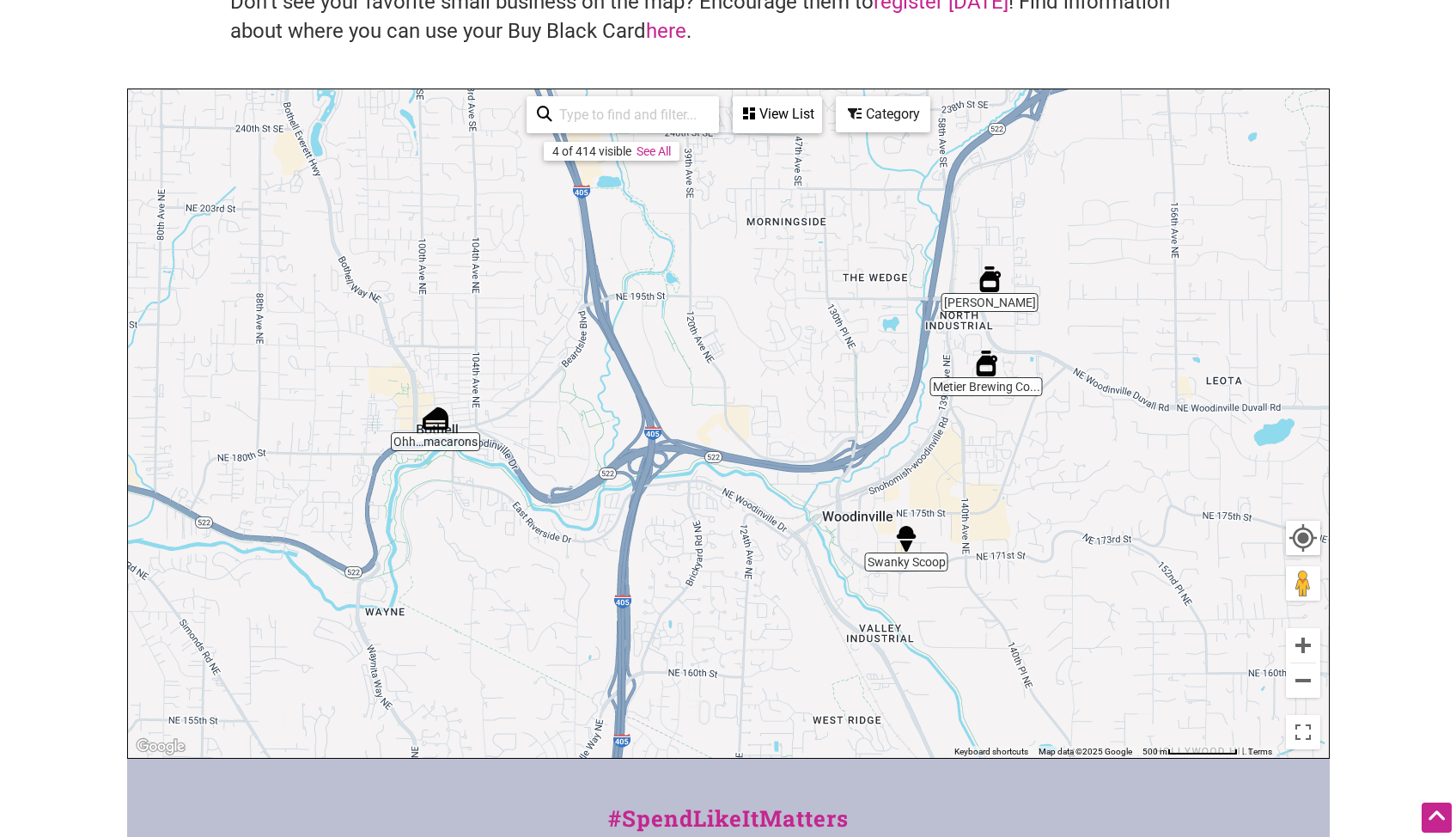
click at [986, 363] on img "Metier Brewing Company" at bounding box center [986, 364] width 26 height 26
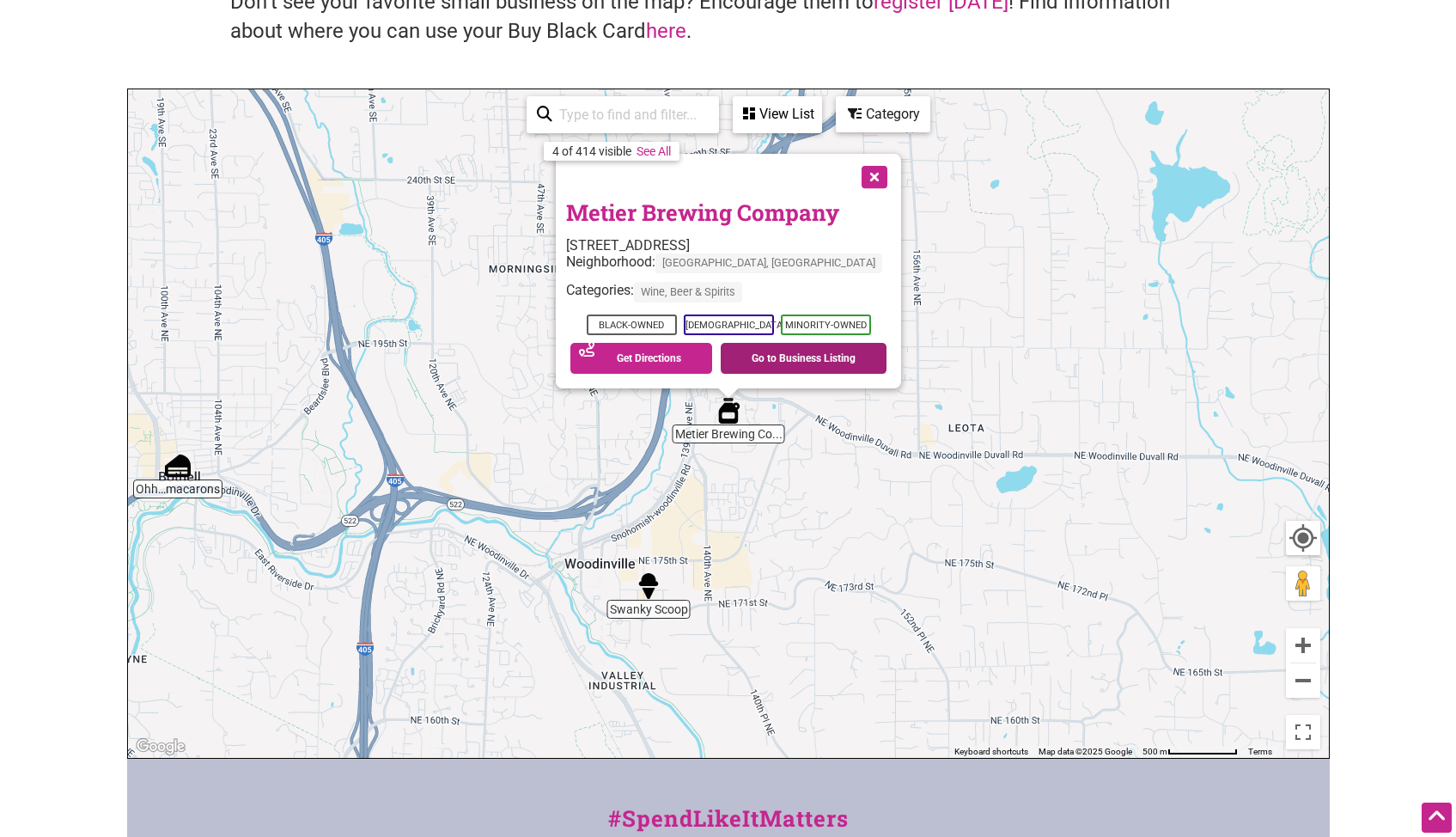
click at [801, 357] on link "Go to Business Listing" at bounding box center [804, 358] width 166 height 31
click at [868, 175] on button "Close" at bounding box center [873, 175] width 43 height 43
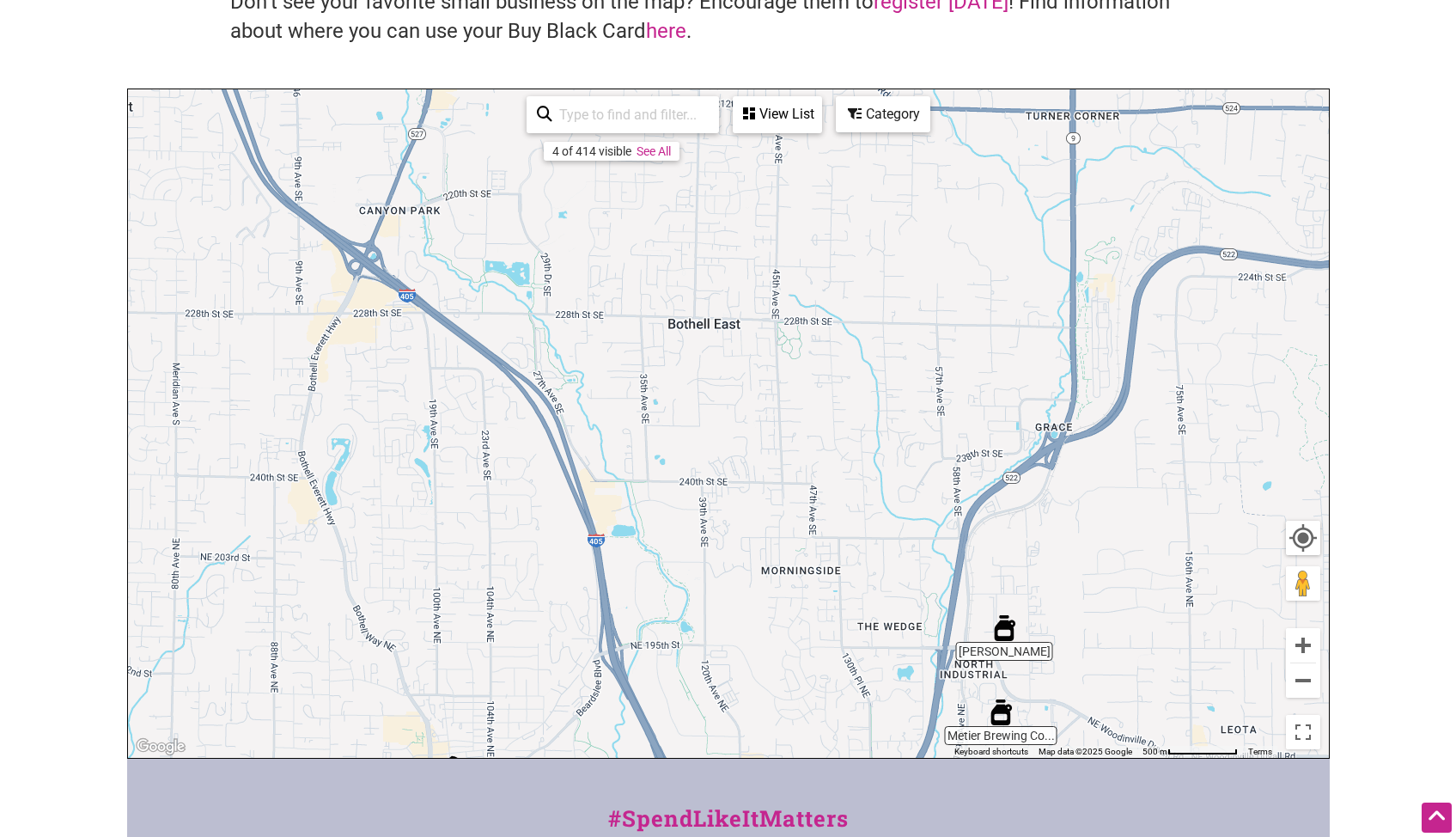
drag, startPoint x: 895, startPoint y: 283, endPoint x: 1173, endPoint y: 587, distance: 411.9
click at [1172, 587] on div "To navigate, press the arrow keys." at bounding box center [728, 424] width 1201 height 668
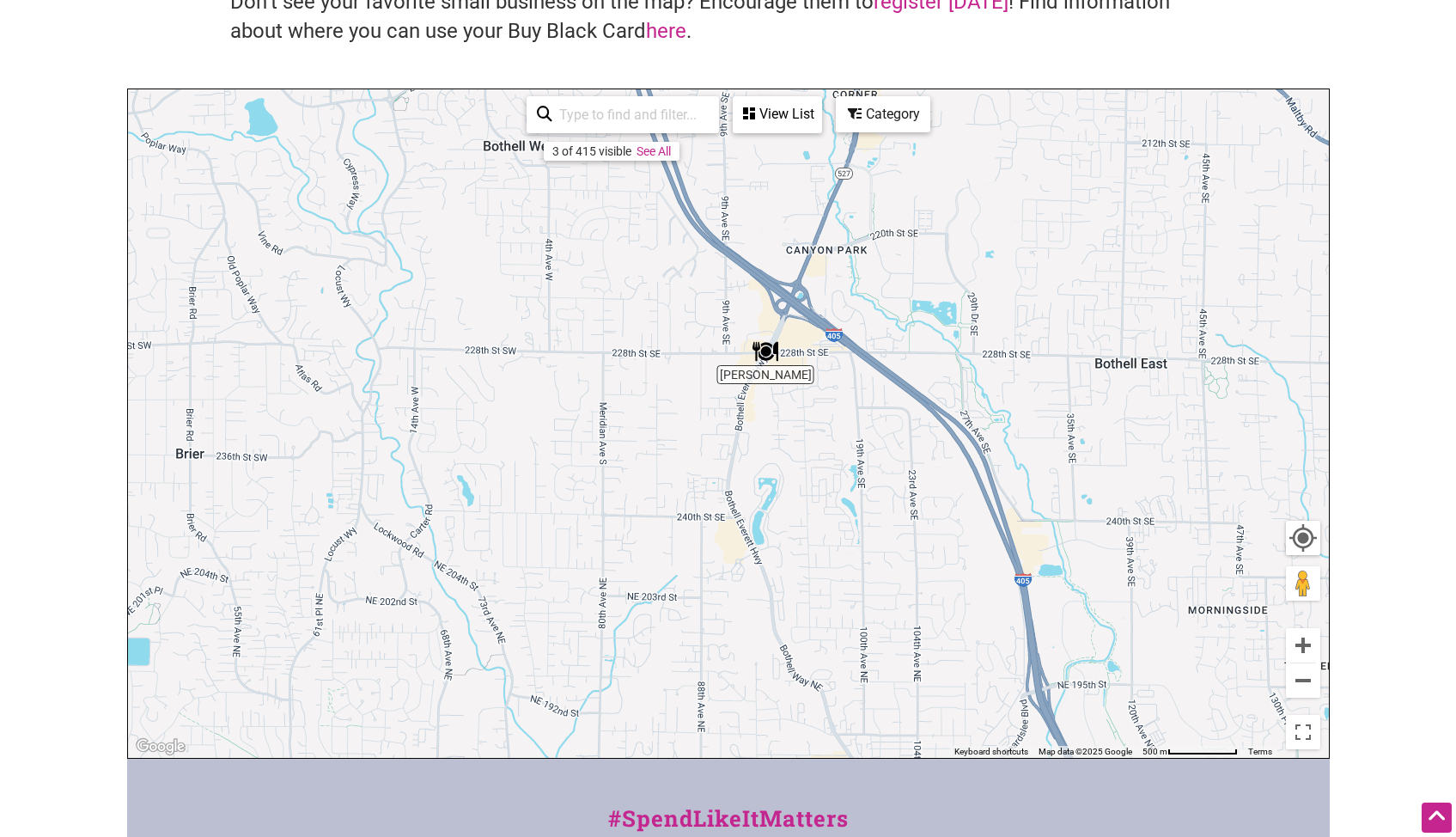
drag, startPoint x: 699, startPoint y: 415, endPoint x: 1126, endPoint y: 455, distance: 428.9
click at [1126, 455] on div "To navigate, press the arrow keys." at bounding box center [728, 424] width 1201 height 668
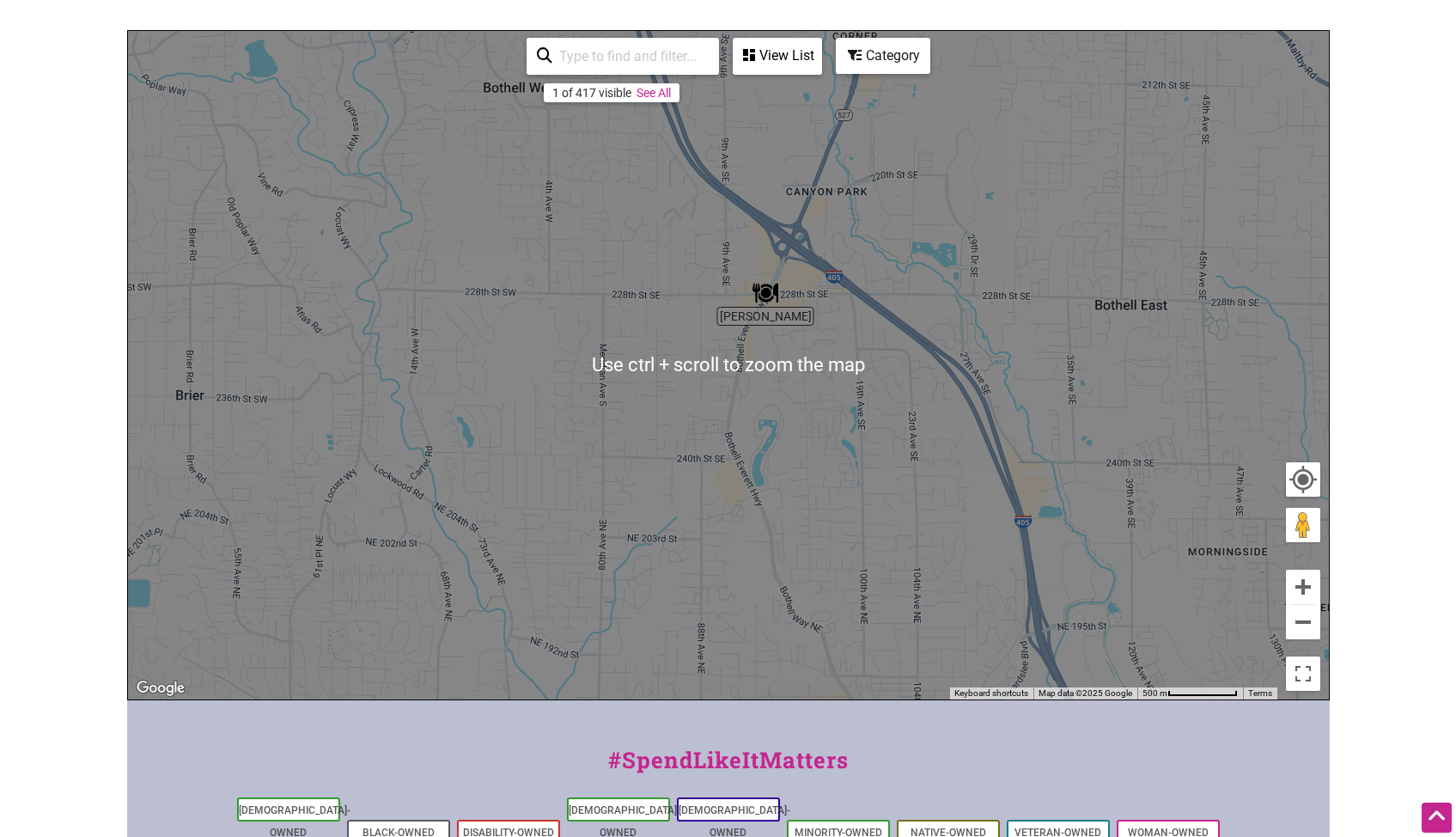
scroll to position [258, 0]
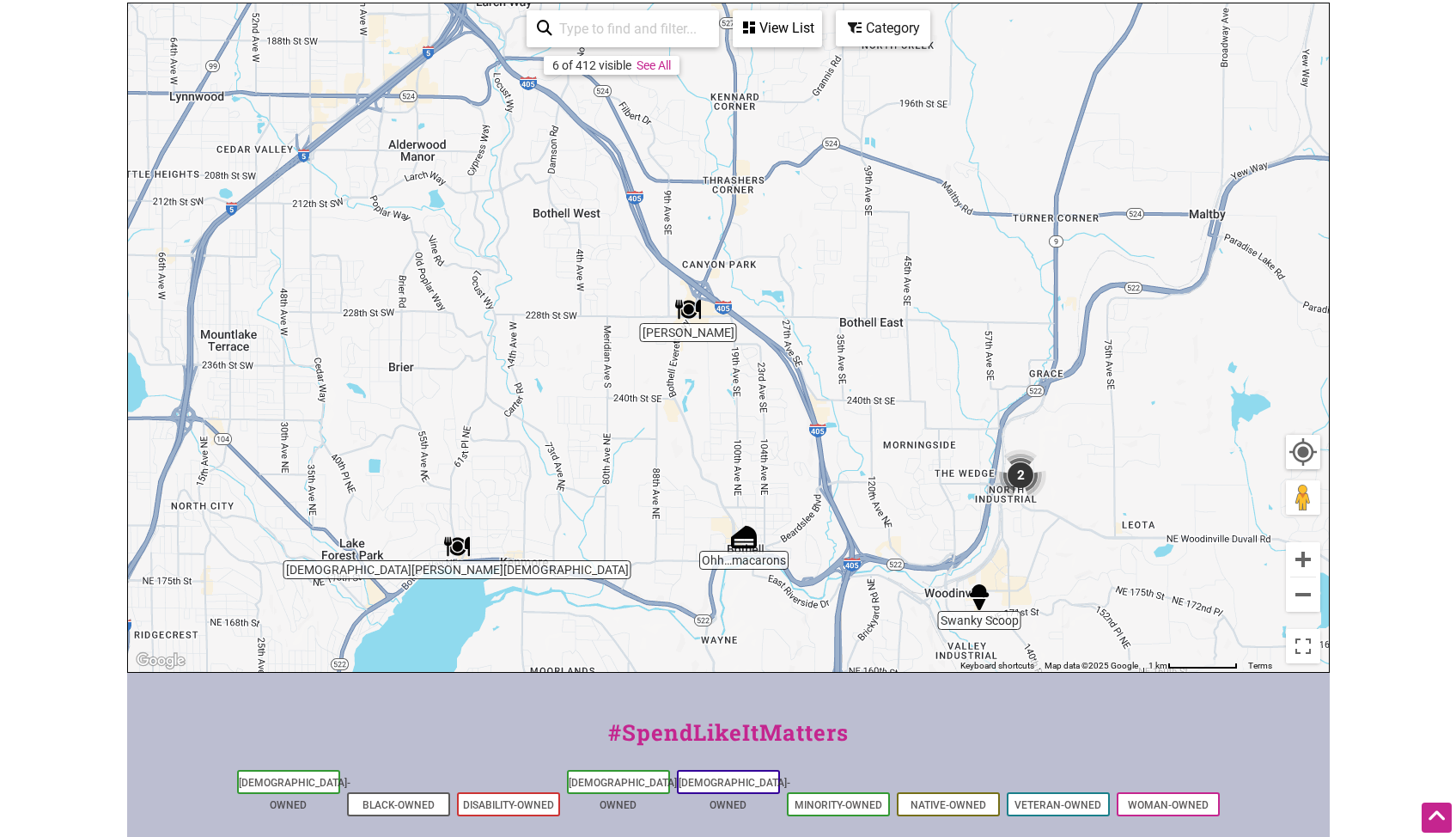
click at [686, 313] on img "Ta Joia" at bounding box center [688, 309] width 26 height 26
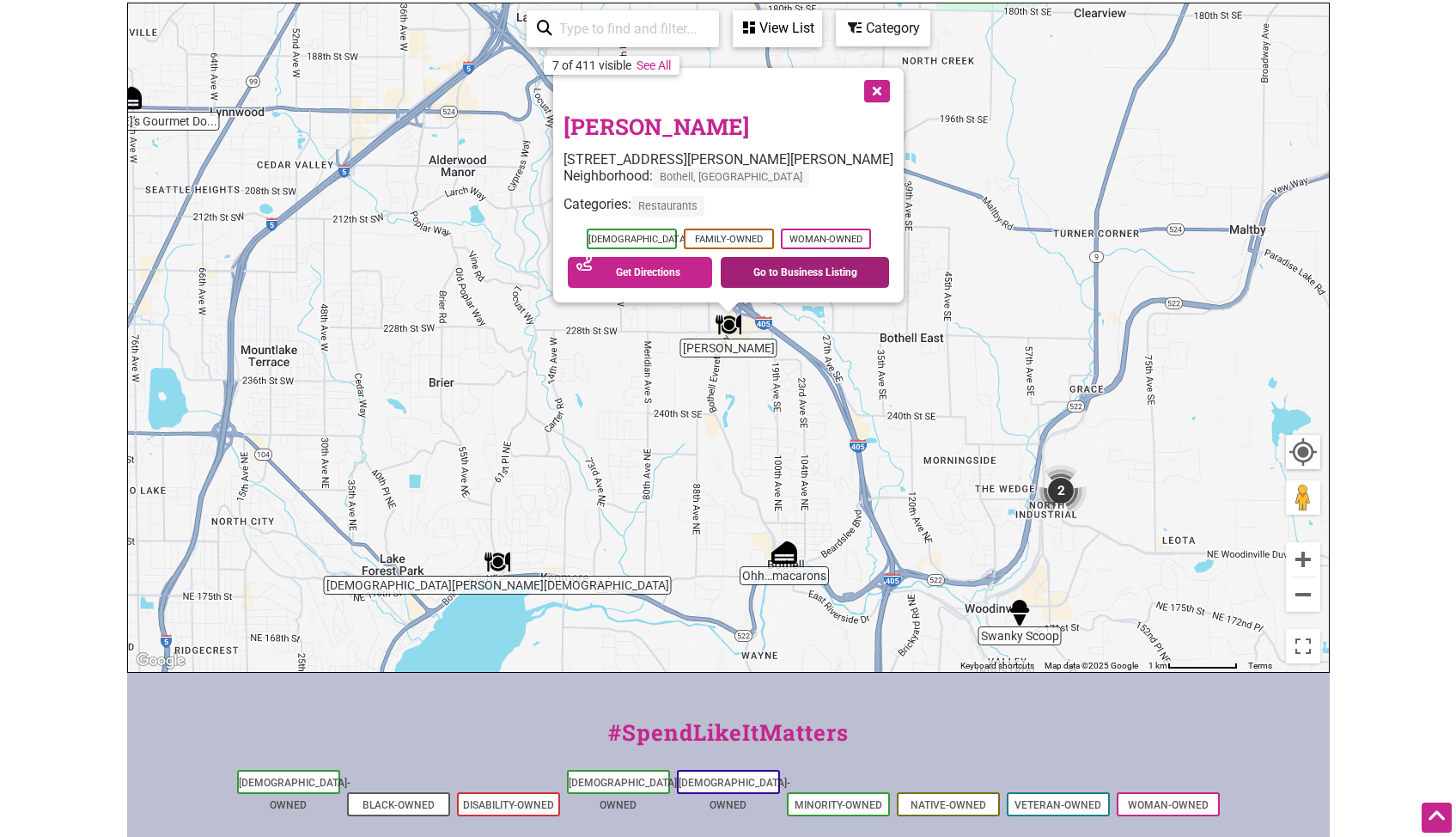
click at [798, 270] on link "Go to Business Listing" at bounding box center [805, 273] width 169 height 31
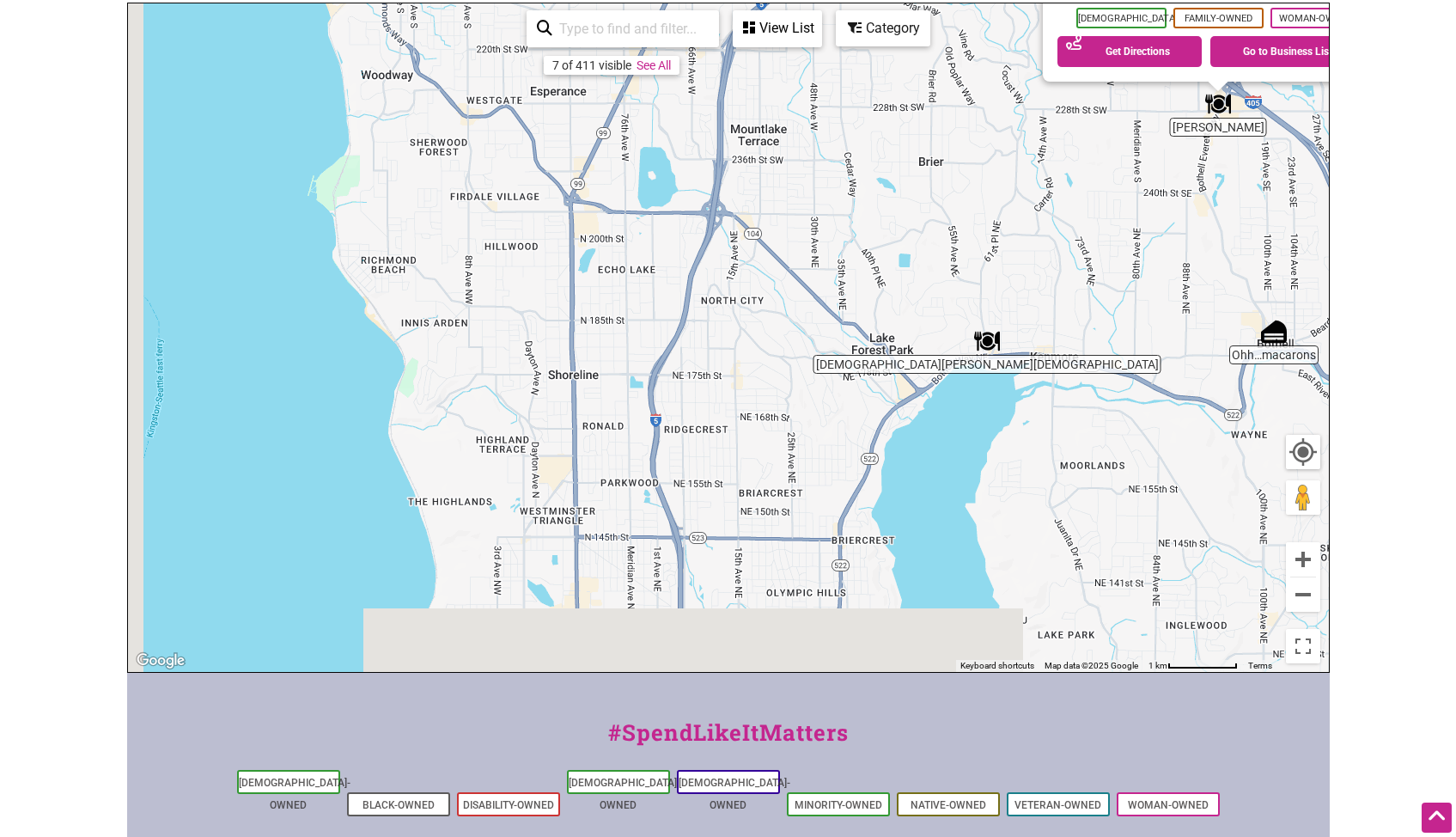
drag, startPoint x: 766, startPoint y: 442, endPoint x: 1171, endPoint y: 269, distance: 440.4
click at [1259, 194] on div "To navigate, press the arrow keys. Ta Joia 22833 Bothell Everett Hwy #151, Both…" at bounding box center [728, 338] width 1201 height 668
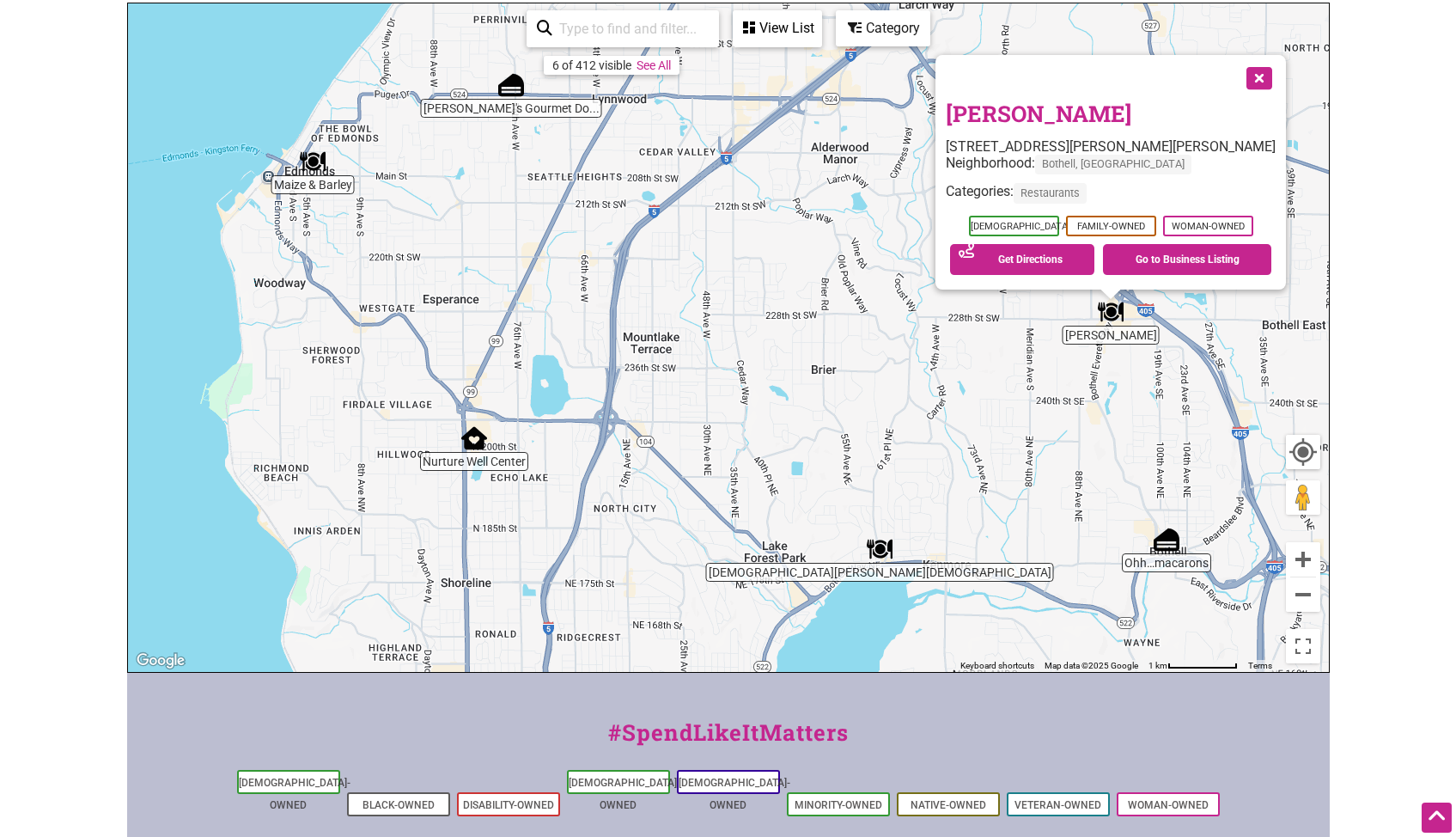
click at [769, 511] on div "To navigate, press the arrow keys. Ta Joia 22833 Bothell Everett Hwy #151, Both…" at bounding box center [728, 338] width 1201 height 668
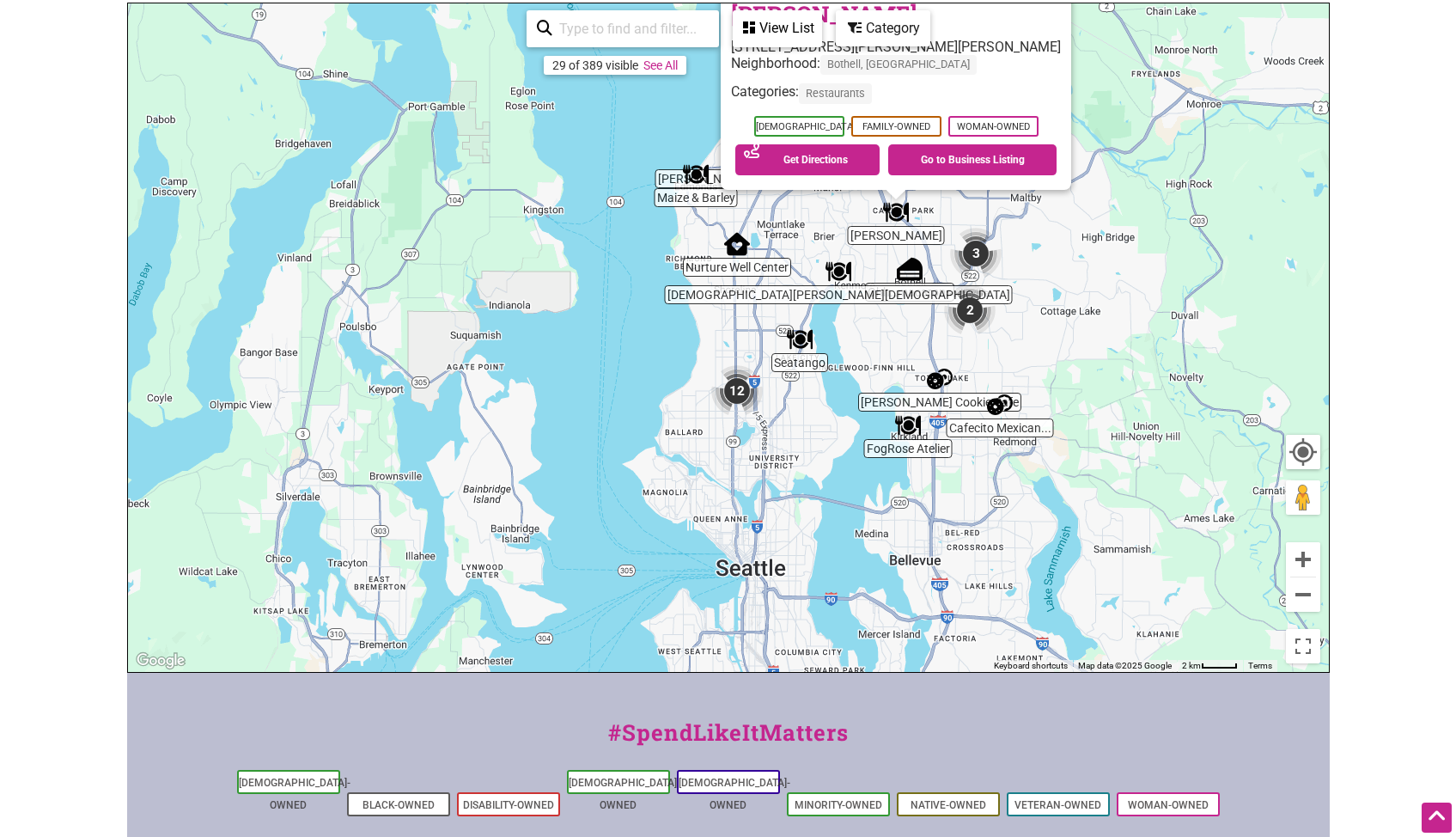
drag, startPoint x: 772, startPoint y: 542, endPoint x: 843, endPoint y: 212, distance: 337.6
click at [843, 212] on div "To navigate, press the arrow keys. Ta Joia 22833 Bothell Everett Hwy #151, Both…" at bounding box center [728, 338] width 1201 height 668
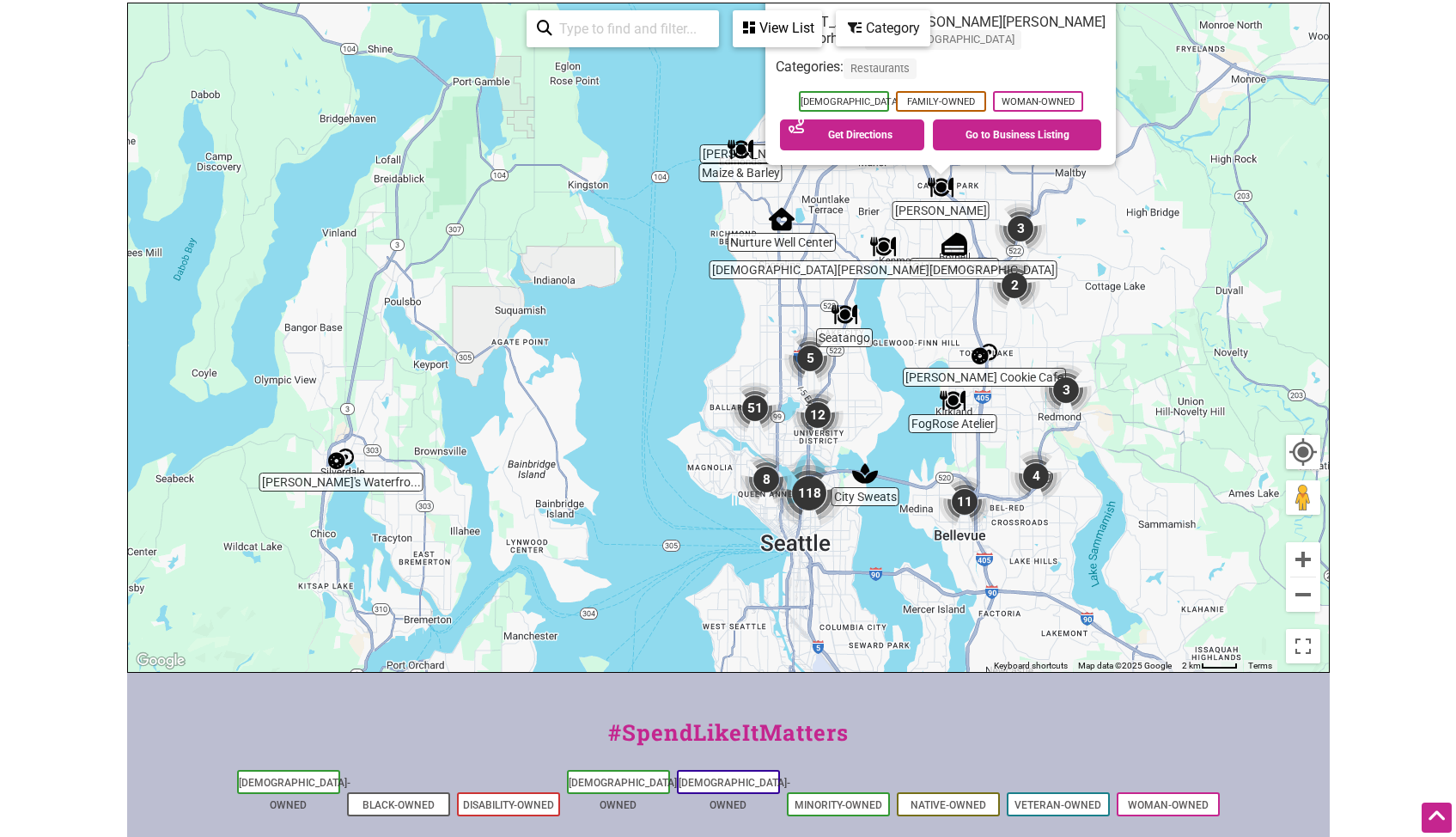
drag, startPoint x: 790, startPoint y: 446, endPoint x: 793, endPoint y: 391, distance: 55.1
click at [793, 391] on div "To navigate, press the arrow keys. Ta Joia 22833 Bothell Everett Hwy #151, Both…" at bounding box center [728, 338] width 1201 height 668
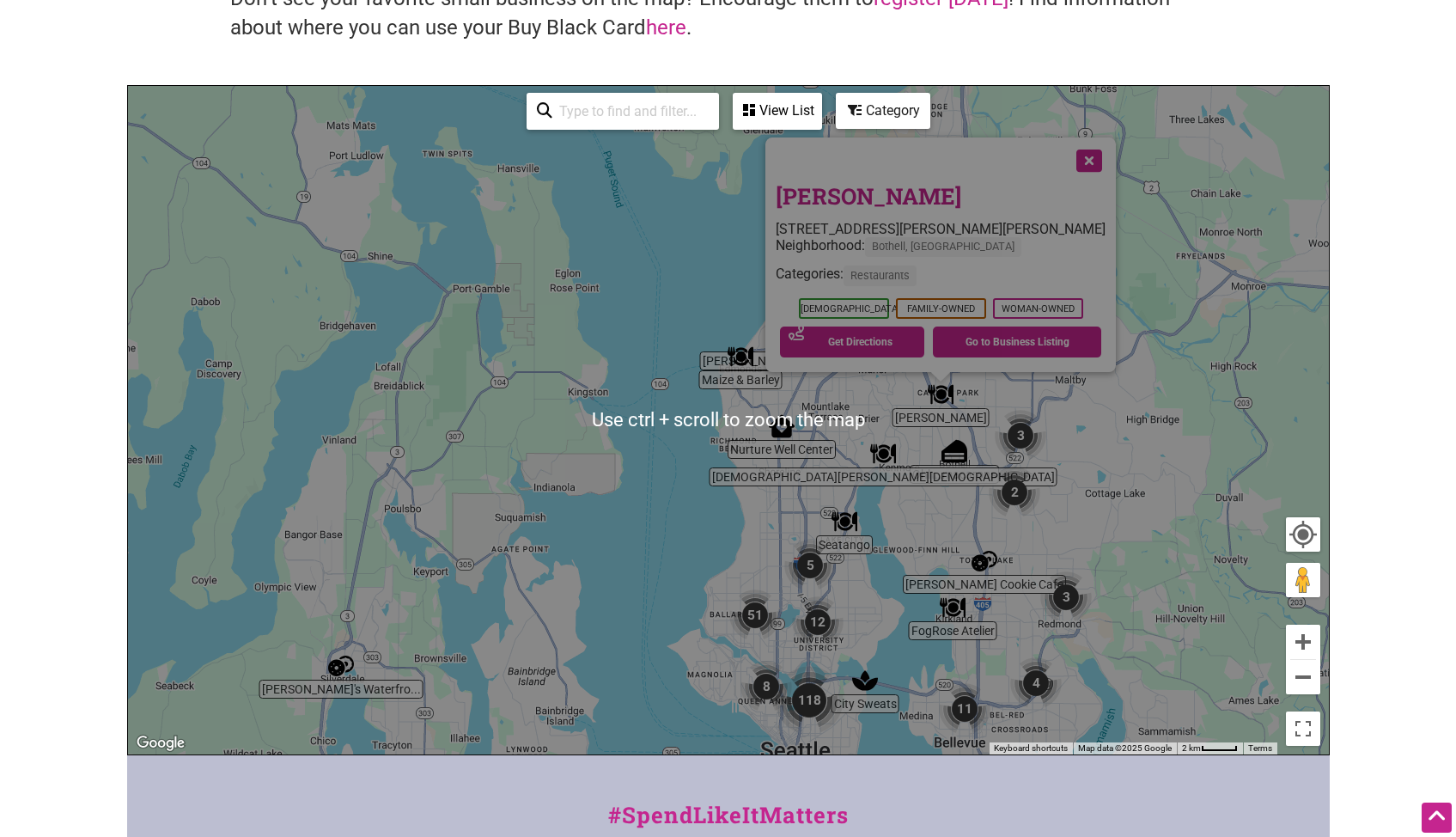
scroll to position [86, 0]
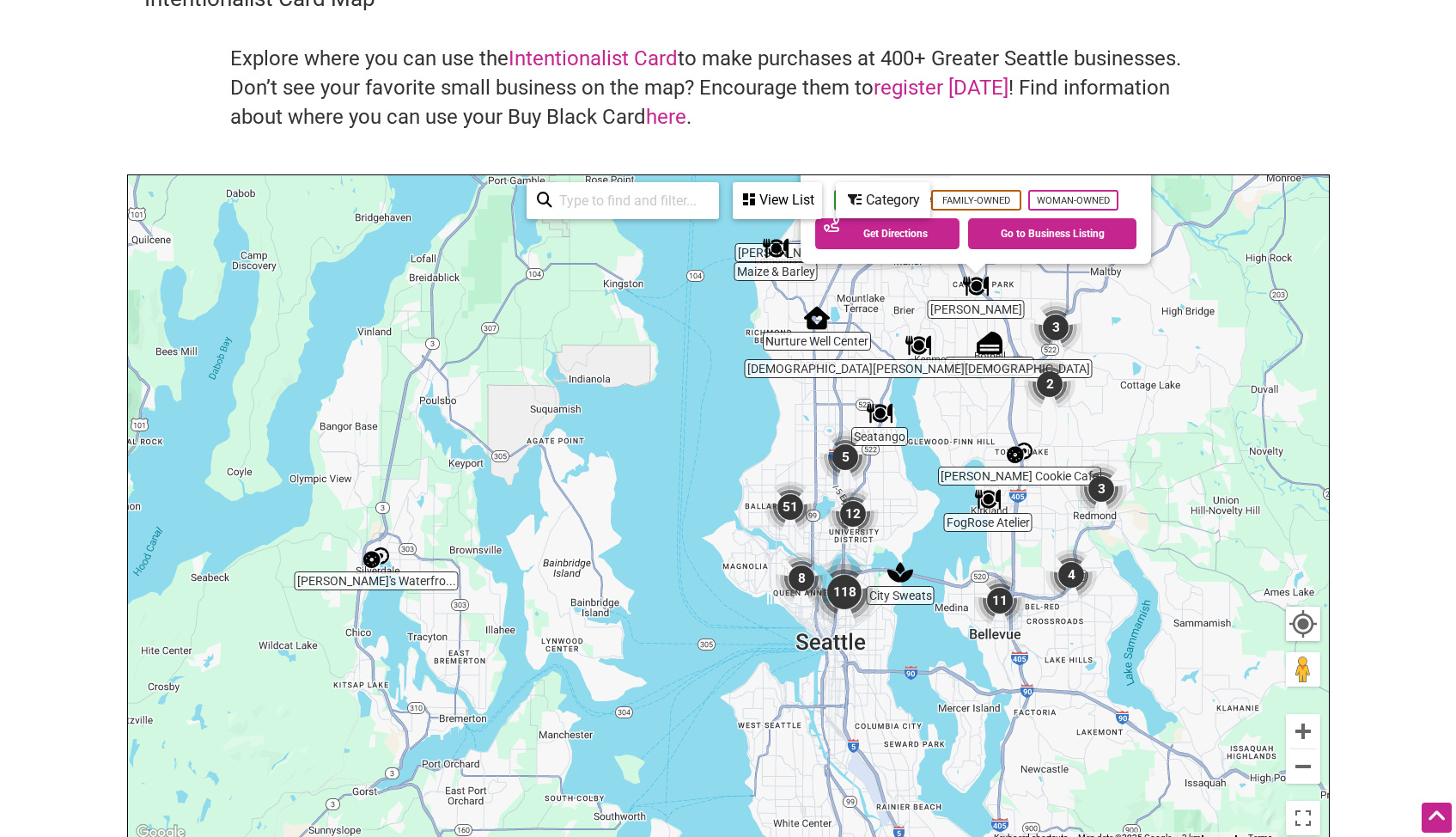
drag, startPoint x: 770, startPoint y: 586, endPoint x: 806, endPoint y: 384, distance: 205.2
click at [806, 384] on div "To navigate, press the arrow keys. Ta Joia 22833 Bothell Everett Hwy #151, Both…" at bounding box center [728, 509] width 1201 height 668
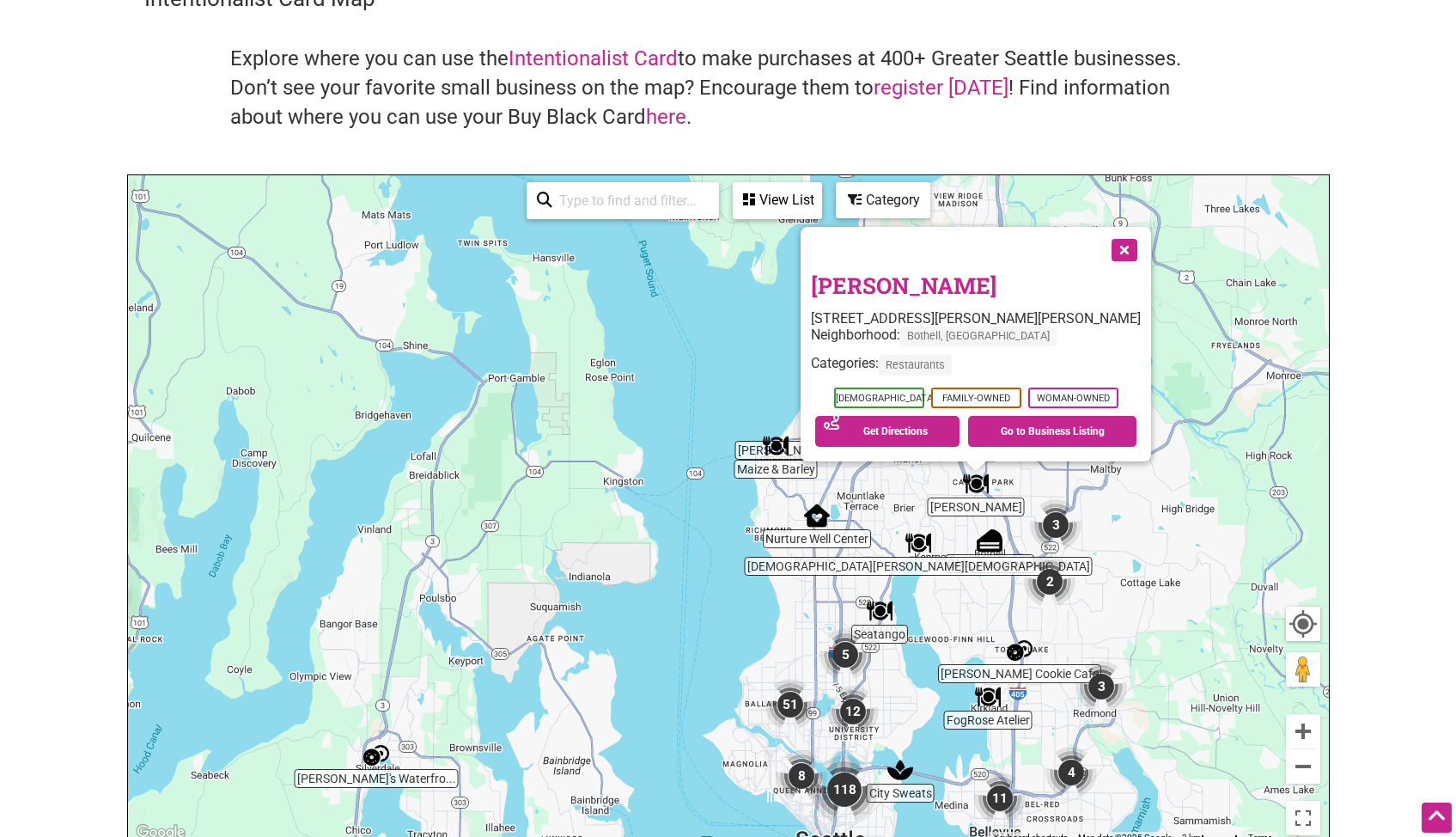
click at [1113, 253] on button "Close" at bounding box center [1123, 248] width 43 height 43
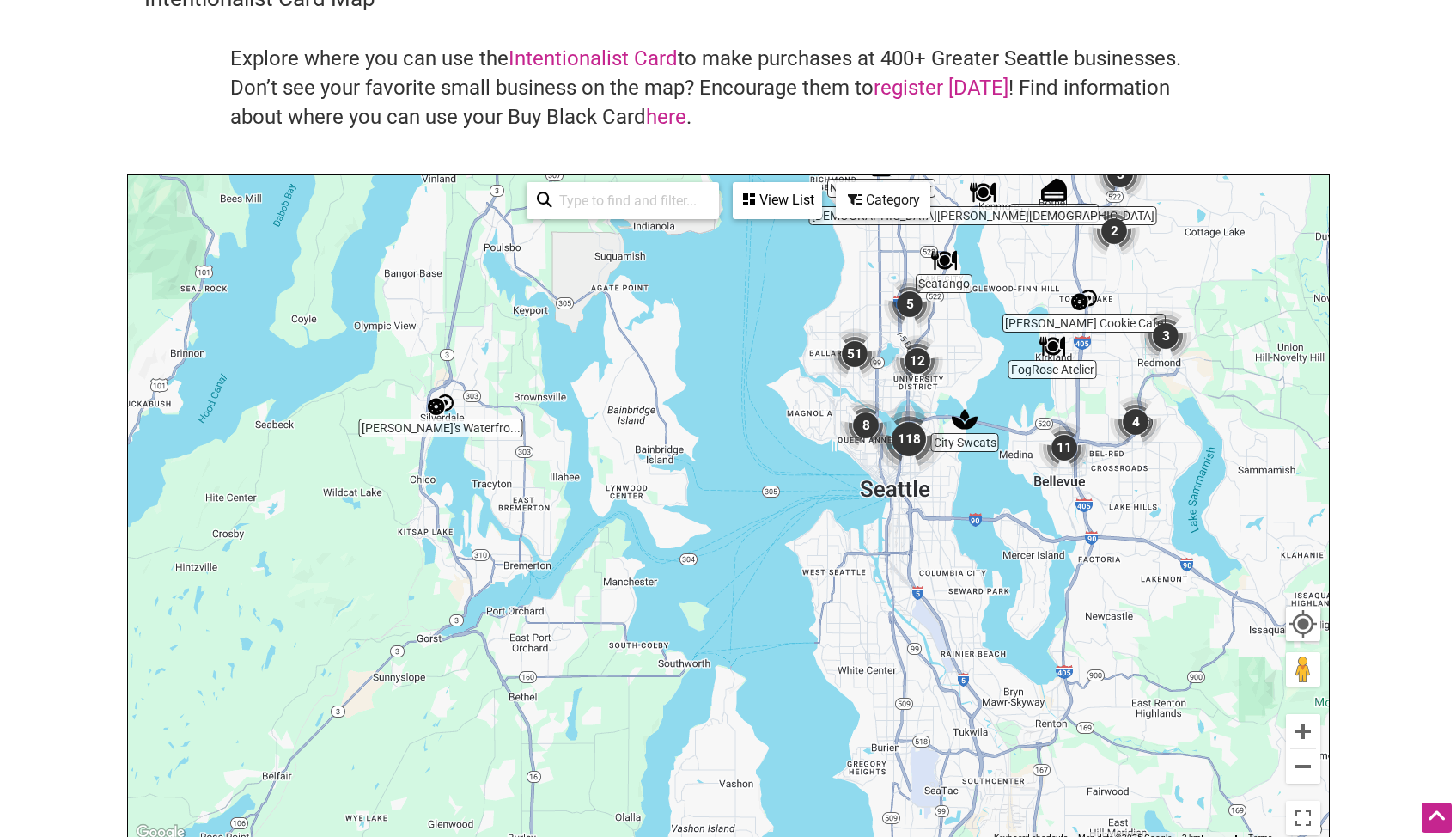
drag, startPoint x: 927, startPoint y: 636, endPoint x: 996, endPoint y: 284, distance: 358.7
click at [996, 284] on div "To navigate, press the arrow keys." at bounding box center [728, 509] width 1201 height 668
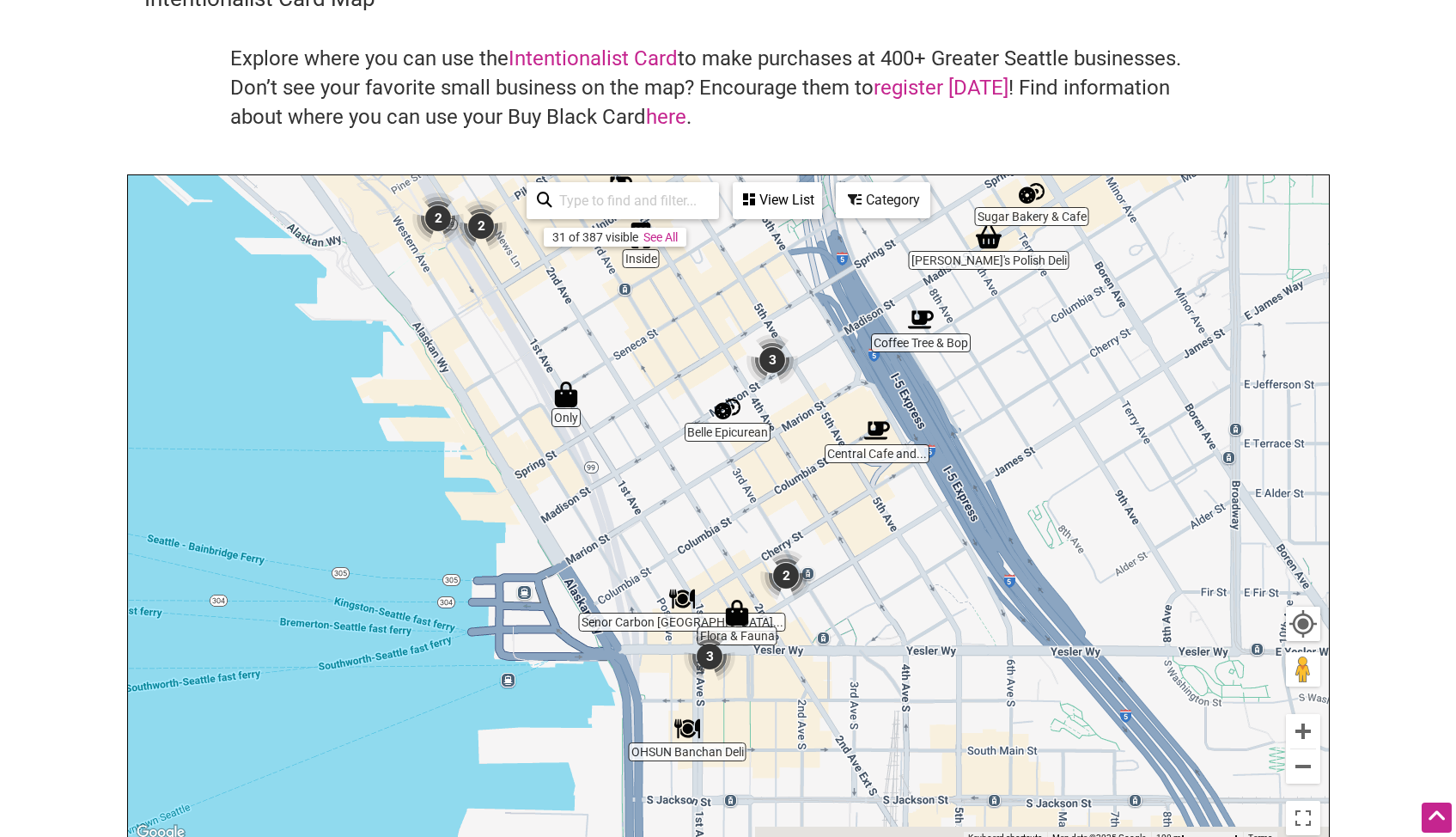
drag, startPoint x: 743, startPoint y: 586, endPoint x: 756, endPoint y: 482, distance: 104.8
click at [756, 482] on div "To navigate, press the arrow keys." at bounding box center [728, 509] width 1201 height 668
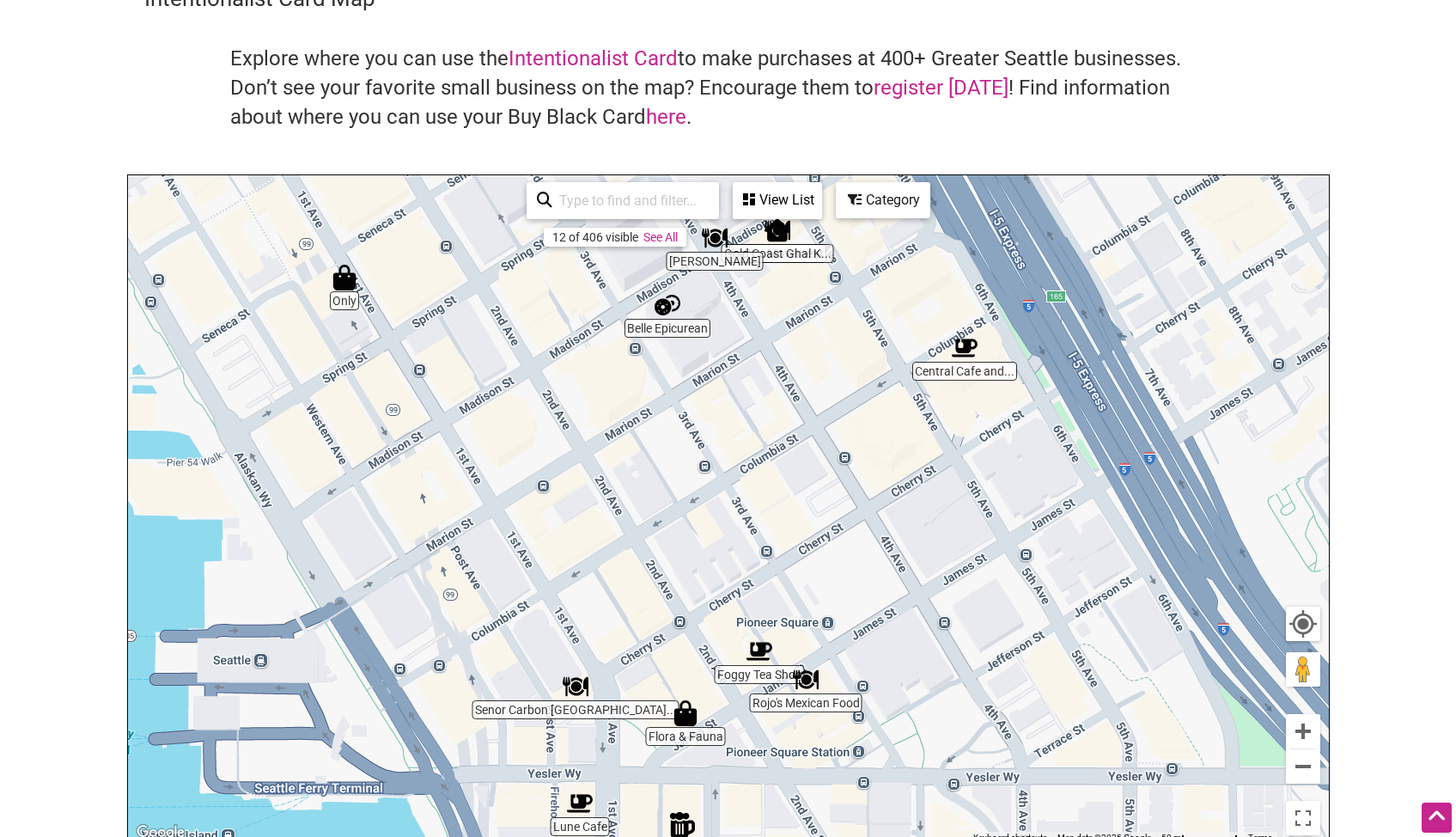
click at [575, 691] on img "Senor Carbon Peruvian Cuisine" at bounding box center [576, 686] width 26 height 26
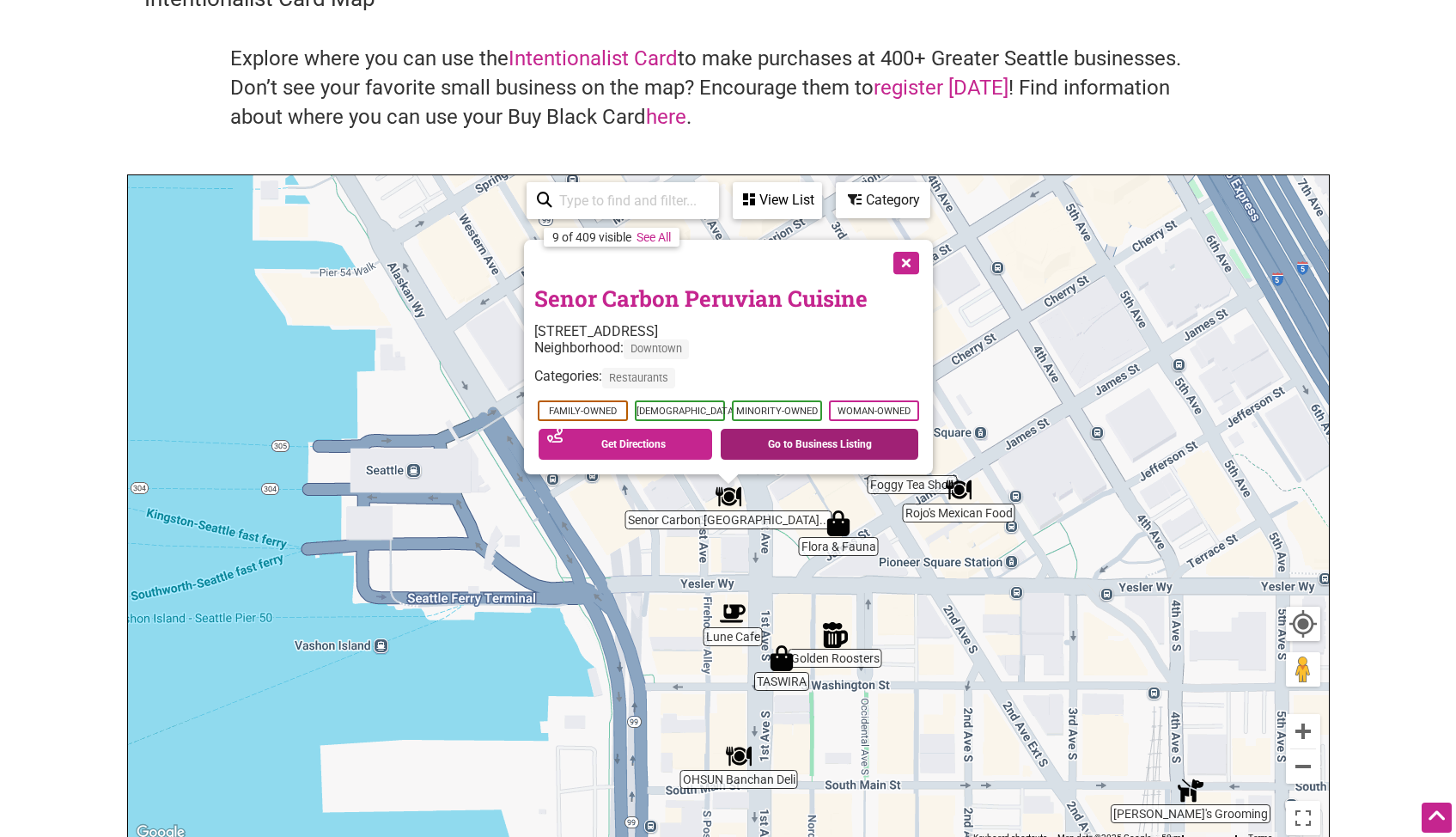
click at [832, 445] on link "Go to Business Listing" at bounding box center [820, 445] width 198 height 31
click at [912, 266] on button "Close" at bounding box center [904, 261] width 43 height 43
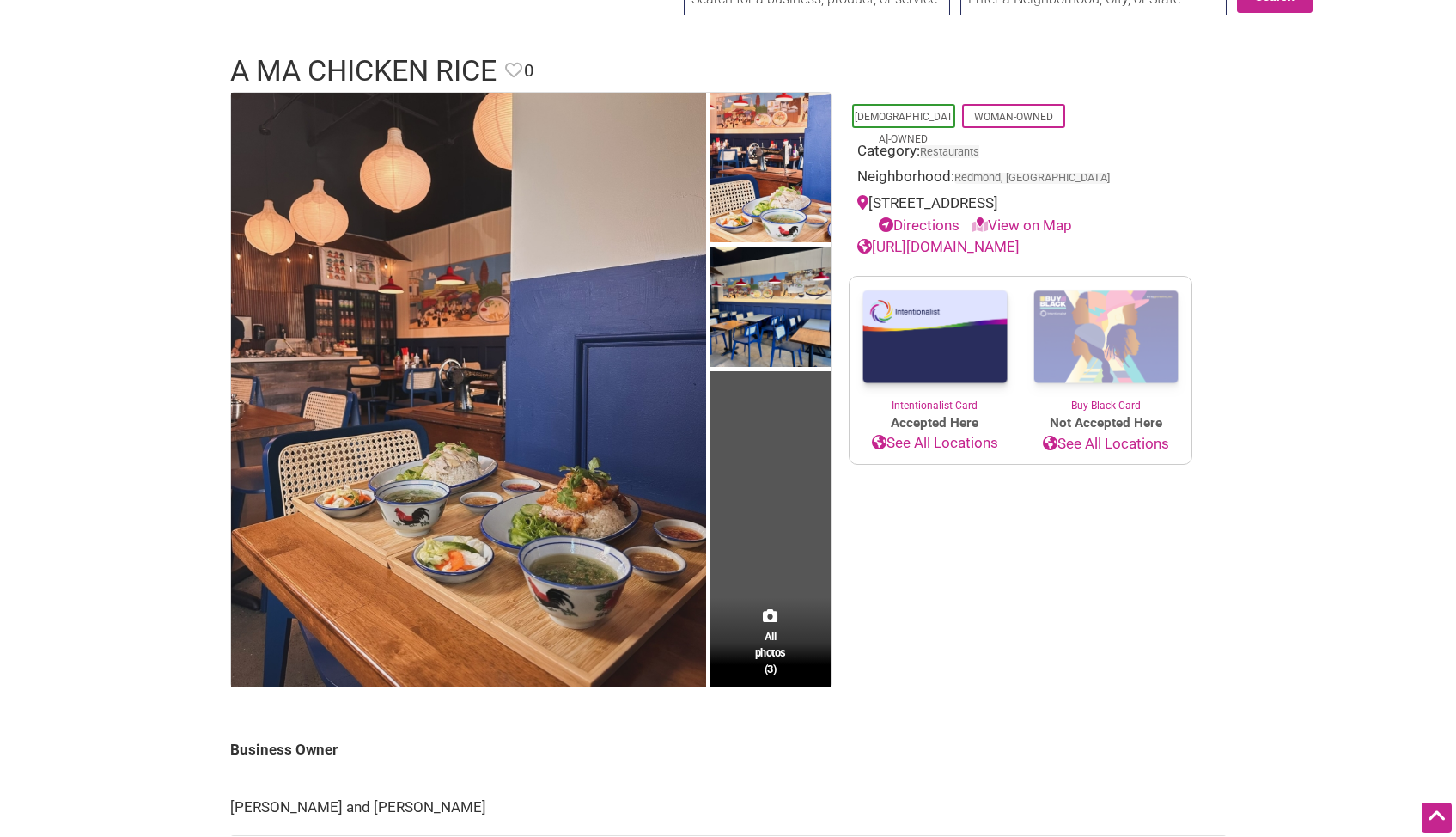
scroll to position [86, 0]
click at [1019, 256] on link "[URL][DOMAIN_NAME]" at bounding box center [938, 247] width 162 height 17
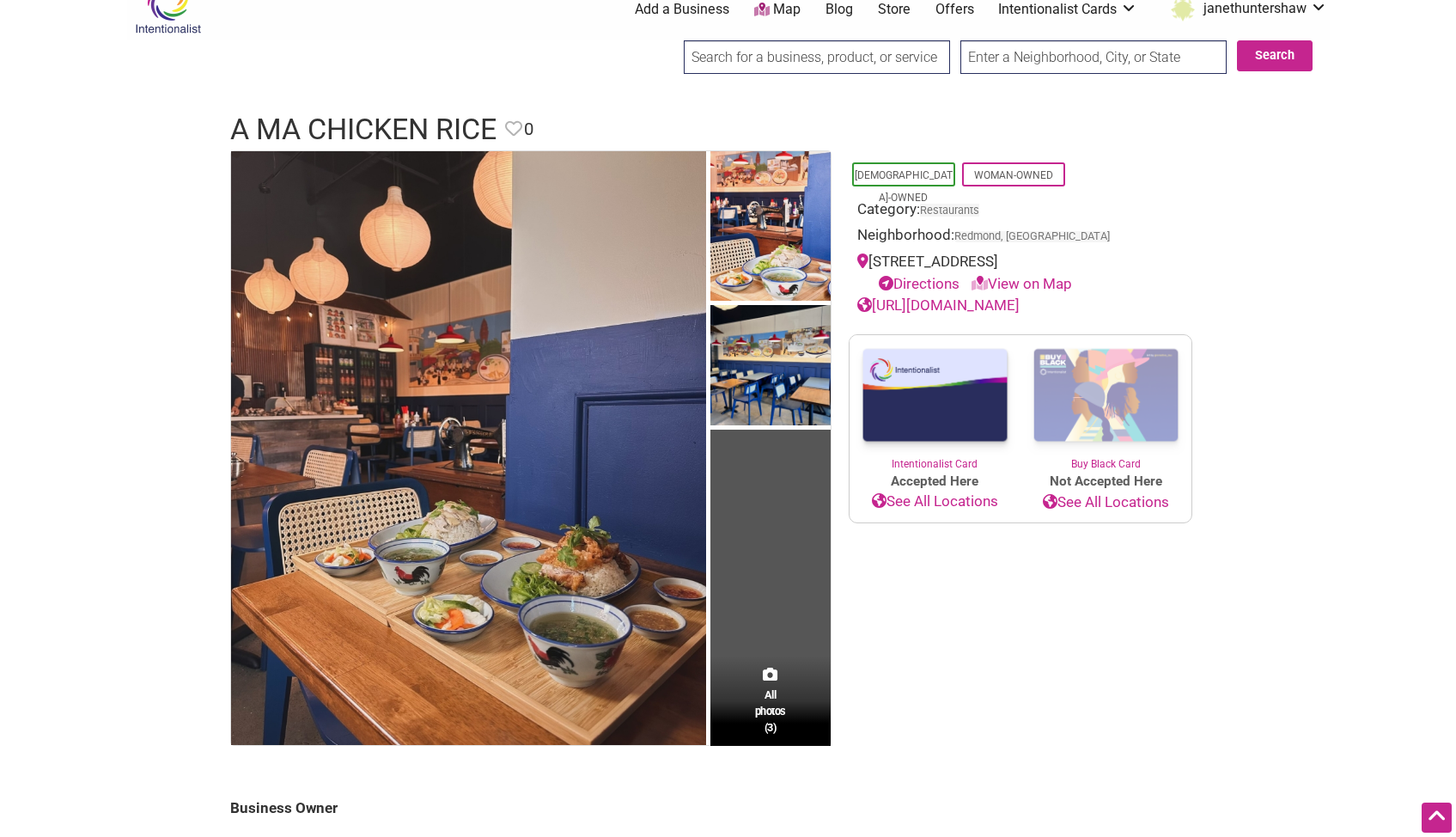
scroll to position [0, 0]
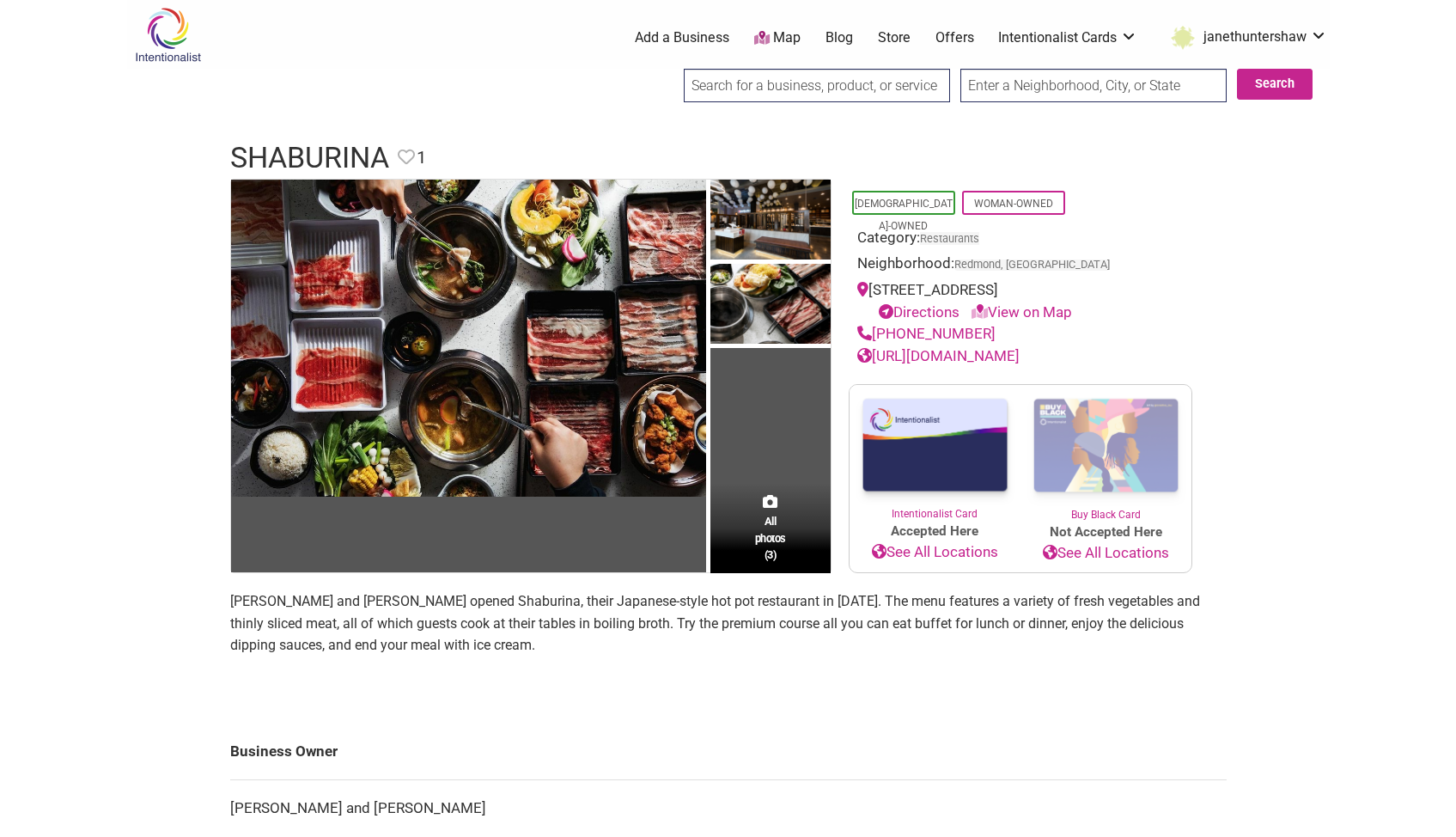
click at [1019, 358] on link "[URL][DOMAIN_NAME]" at bounding box center [938, 355] width 162 height 17
